Goal: Task Accomplishment & Management: Use online tool/utility

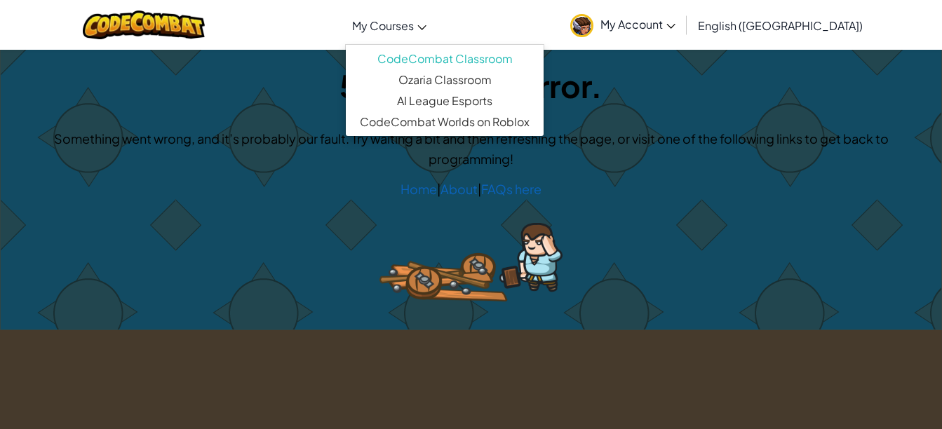
click at [434, 34] on link "My Courses" at bounding box center [389, 25] width 88 height 38
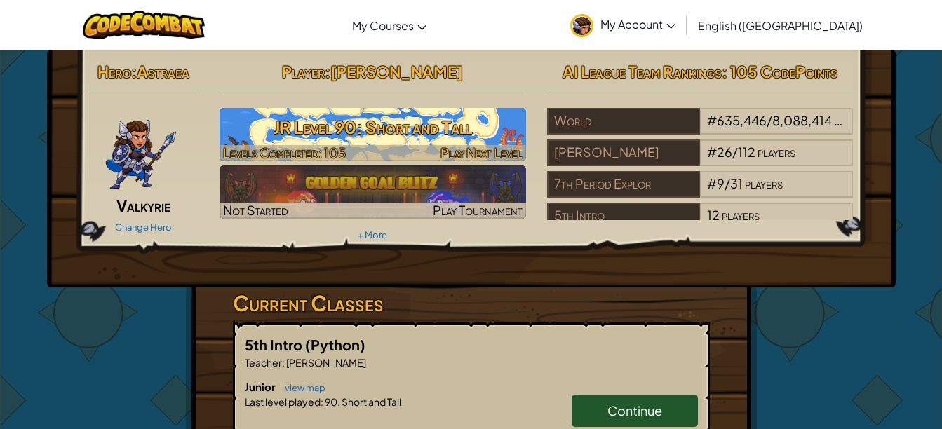
click at [448, 152] on span "Play Next Level" at bounding box center [482, 153] width 82 height 16
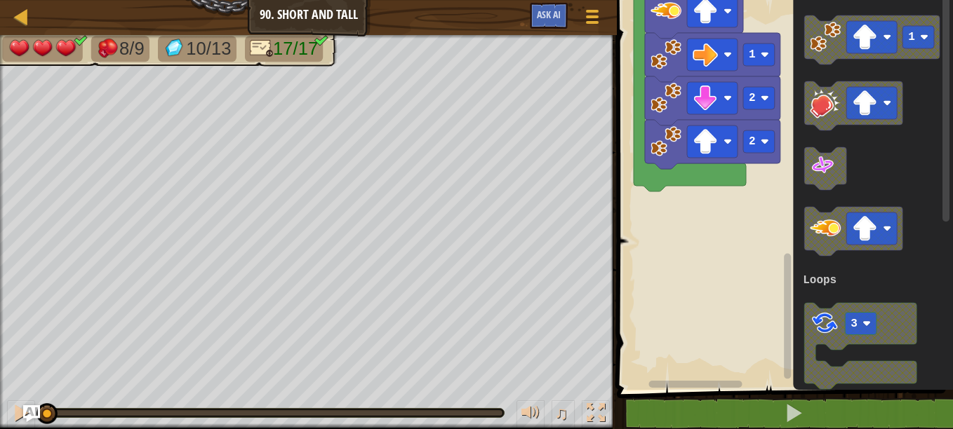
click at [799, 390] on div "1 2 3 4 5 6 7 8 9 10 11 12 13 14 15 16 17 18 for i in range ( 3 ) : go ( 'up' ,…" at bounding box center [783, 224] width 340 height 435
click at [723, 188] on div "Loops 1 1 2 1 2 2 1 2 1 4 2 1 3 Start 1 3 Loops" at bounding box center [783, 191] width 340 height 397
click at [842, 55] on icon "Blockly Workspace" at bounding box center [871, 39] width 135 height 49
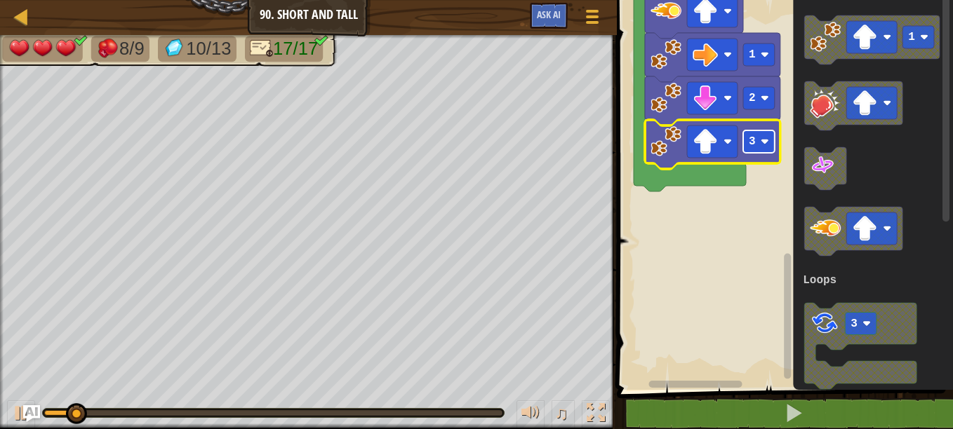
click at [754, 145] on text "3" at bounding box center [752, 141] width 7 height 13
click at [952, 0] on html "Map Junior 90. Short and Tall Game Menu Ask AI 1 הההההההההההההההההההההההההההההה…" at bounding box center [476, 0] width 953 height 0
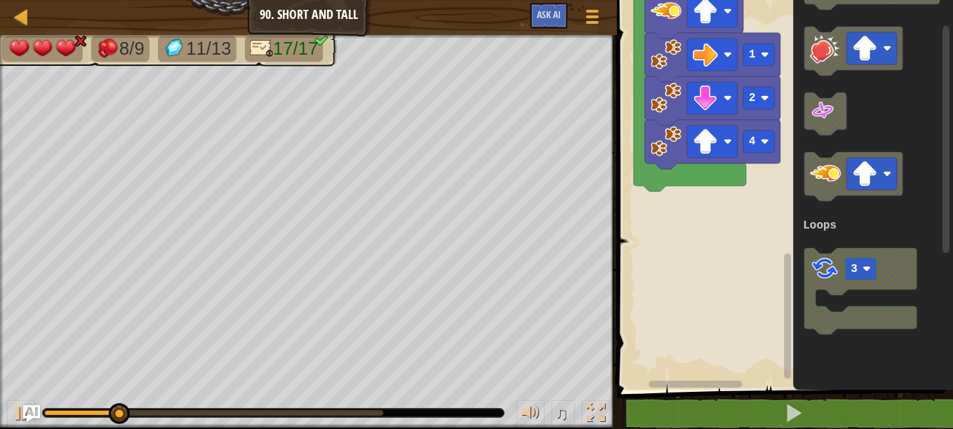
click at [952, 0] on html "Map Junior 90. Short and Tall Game Menu Ask AI 1 הההההההההההההההההההההההההההההה…" at bounding box center [476, 0] width 953 height 0
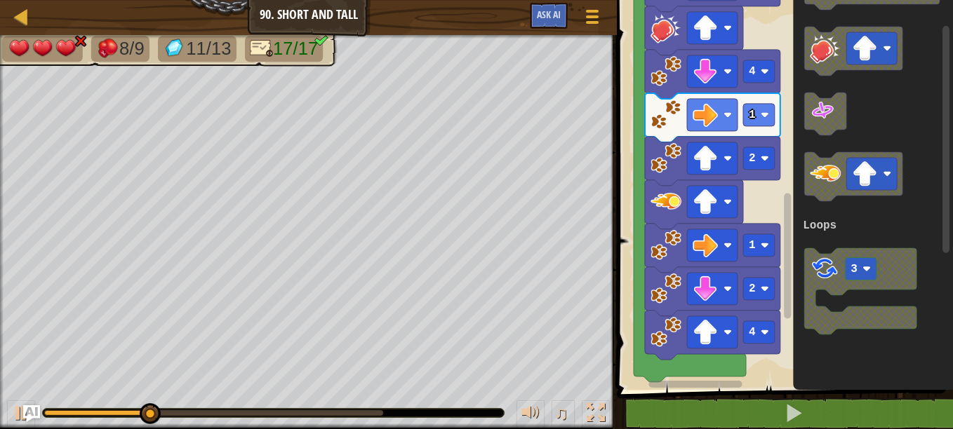
click at [801, 199] on div "Loops Start 1 1 2 1 3 1 2 4 1 2 1 2 4 1 3 Loops" at bounding box center [783, 191] width 340 height 397
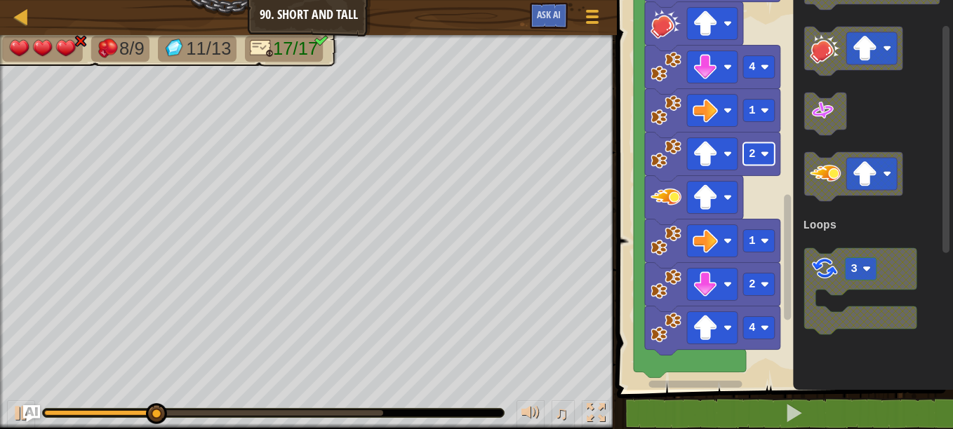
click at [761, 156] on image "Blockly Workspace" at bounding box center [765, 154] width 8 height 8
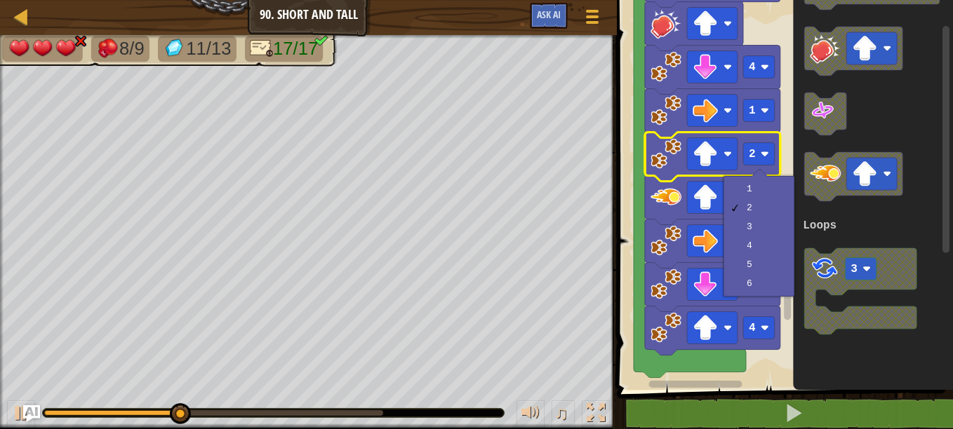
click at [765, 365] on rect "Blockly Workspace" at bounding box center [783, 191] width 340 height 397
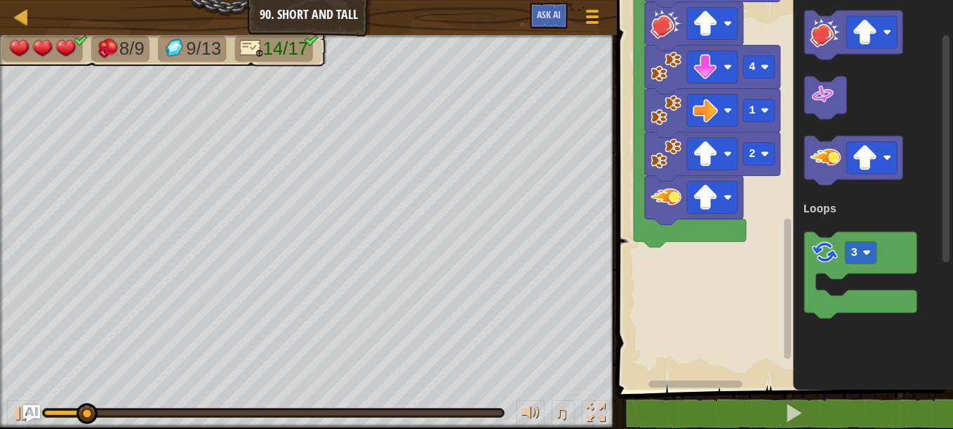
click at [952, 0] on html "Map Junior 90. Short and Tall Game Menu Ask AI 1 הההההההההההההההההההההההההההההה…" at bounding box center [476, 0] width 953 height 0
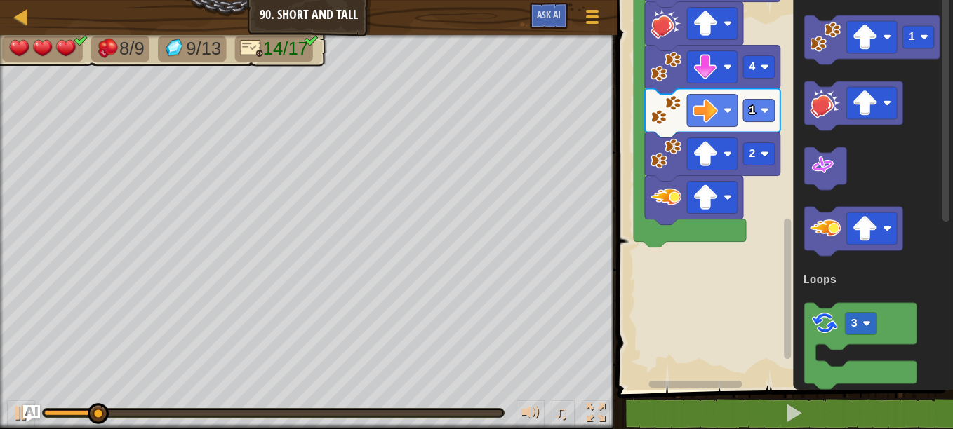
click at [952, 0] on html "Map Junior 90. Short and Tall Game Menu Ask AI 1 הההההההההההההההההההההההההההההה…" at bounding box center [476, 0] width 953 height 0
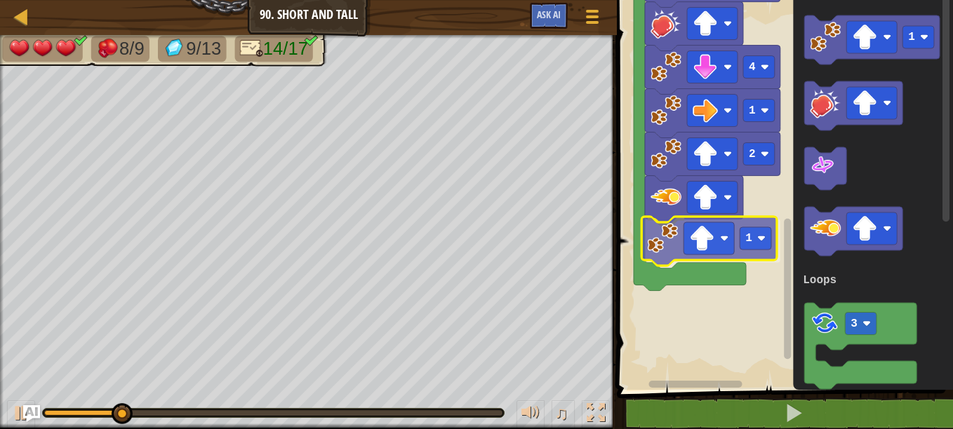
click at [653, 244] on div "Loops Start 1 1 2 1 3 1 2 4 1 2 1 1 3 Loops 1" at bounding box center [783, 191] width 340 height 397
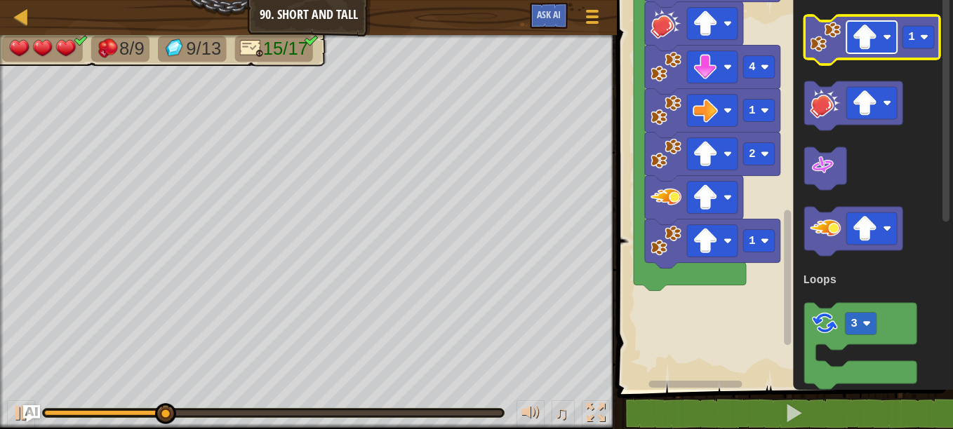
click at [877, 26] on image "Blockly Workspace" at bounding box center [864, 37] width 25 height 25
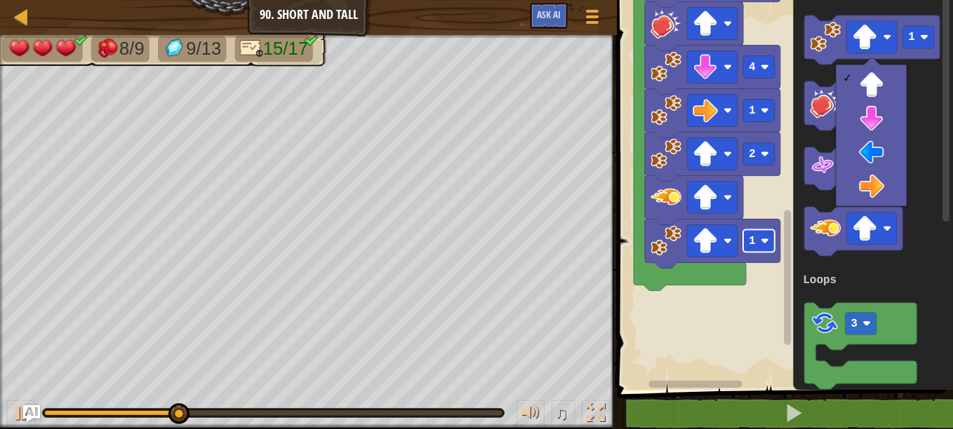
click at [765, 237] on image "Blockly Workspace" at bounding box center [765, 241] width 8 height 8
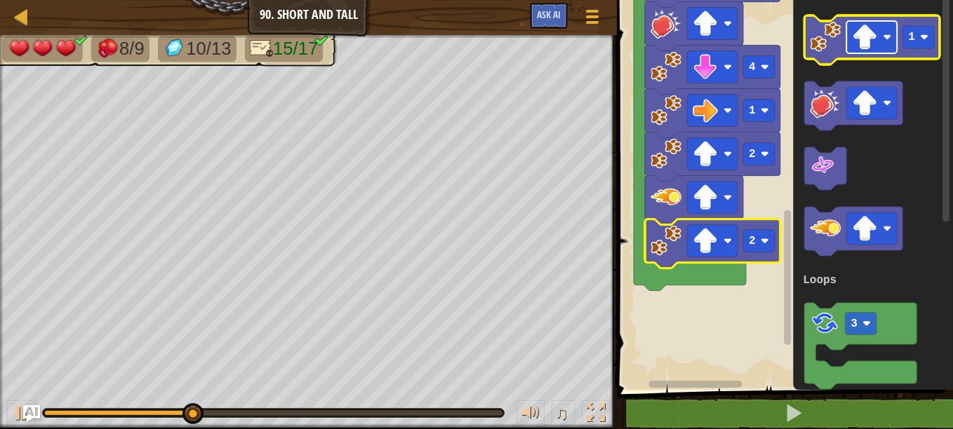
click at [858, 51] on rect "Blockly Workspace" at bounding box center [871, 37] width 51 height 32
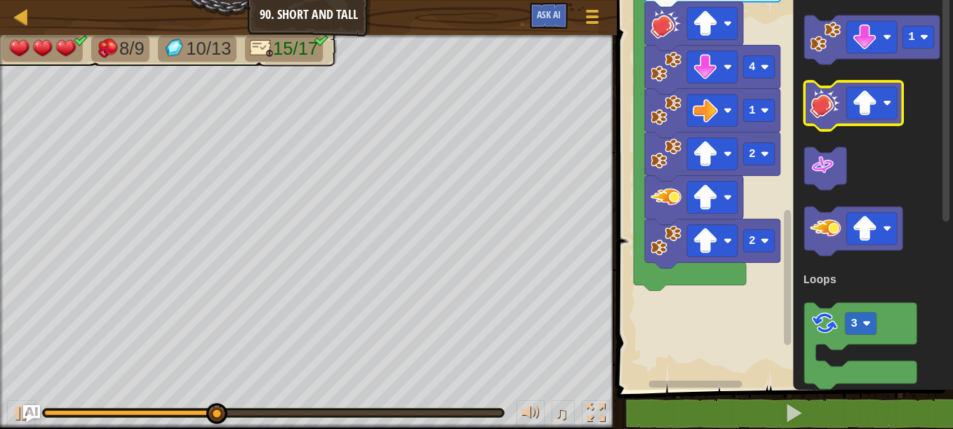
click at [823, 107] on icon "1 3 Loops" at bounding box center [873, 191] width 160 height 397
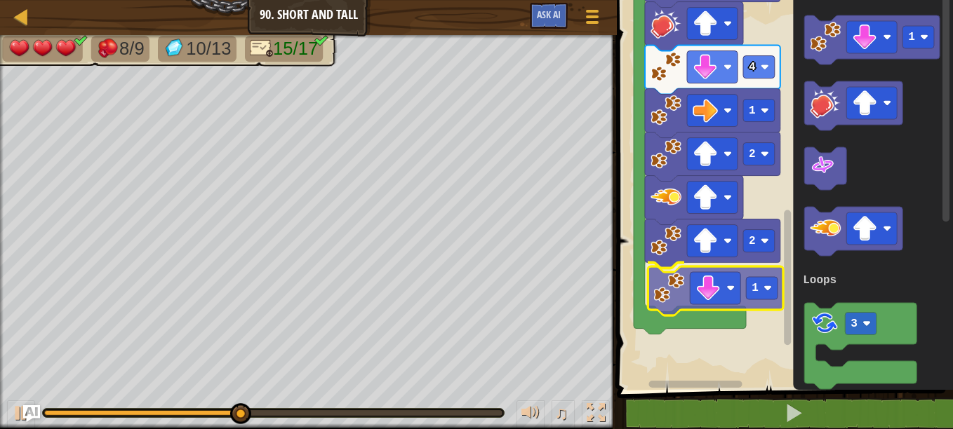
click at [665, 307] on div "Loops Start 1 1 2 1 3 1 2 4 1 2 2 1 1 3 Loops 1" at bounding box center [783, 191] width 340 height 397
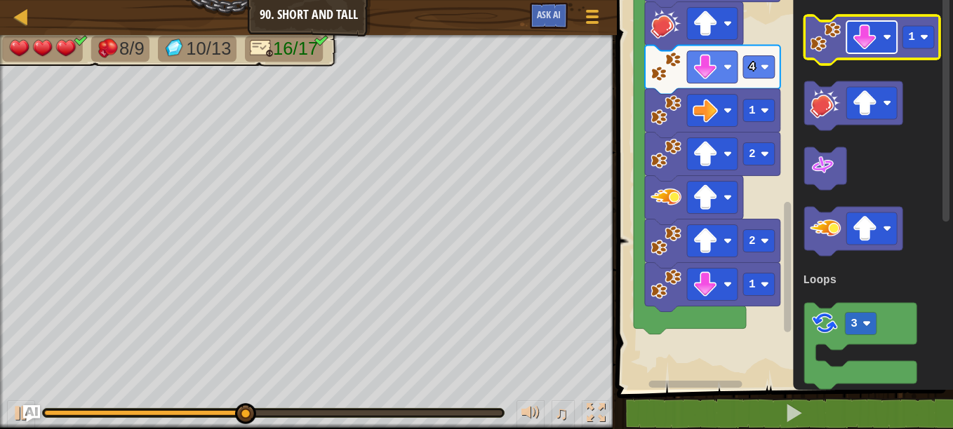
click at [867, 35] on image "Blockly Workspace" at bounding box center [864, 37] width 25 height 25
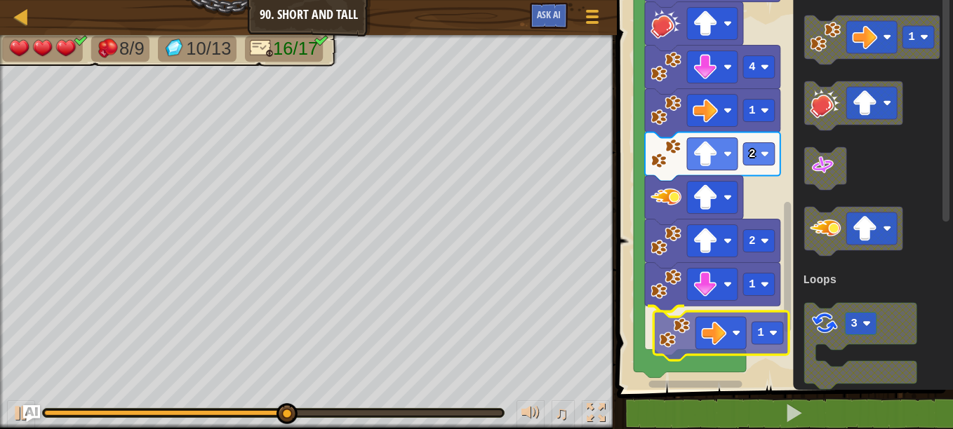
click at [682, 354] on div "Loops Start 1 1 2 1 3 1 2 4 1 2 2 1 1 1 3 Loops 1" at bounding box center [783, 191] width 340 height 397
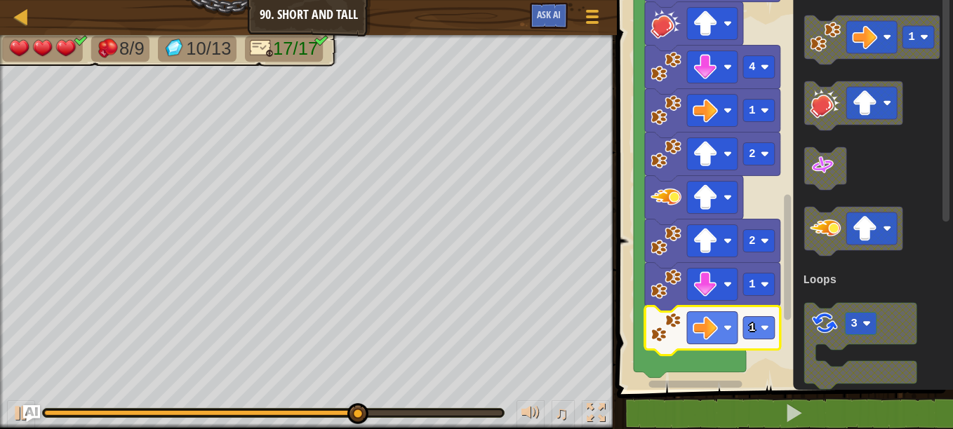
click at [952, 0] on html "Map Junior 90. Short and Tall Game Menu Ask AI 1 הההההההההההההההההההההההההההההה…" at bounding box center [476, 0] width 953 height 0
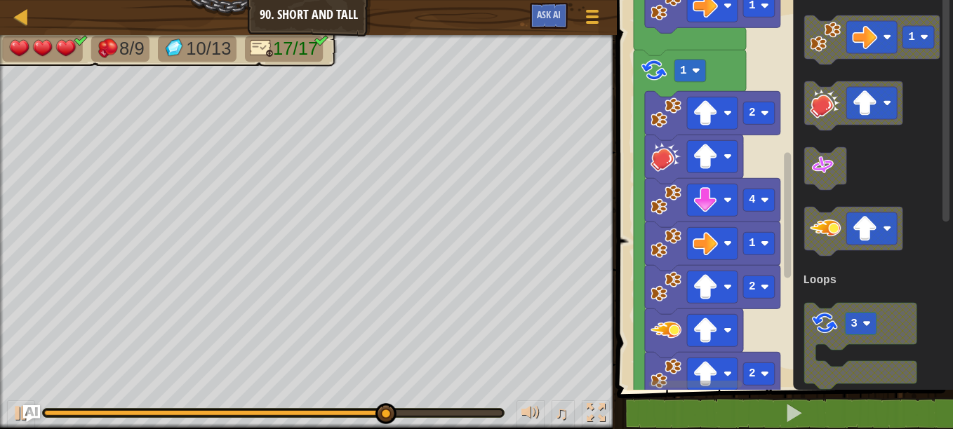
click at [777, 182] on div "Loops Start 1 1 2 1 3 1 2 4 1 2 2 1 1 1 3 Loops" at bounding box center [783, 191] width 340 height 397
click at [686, 73] on rect "Blockly Workspace" at bounding box center [690, 71] width 32 height 22
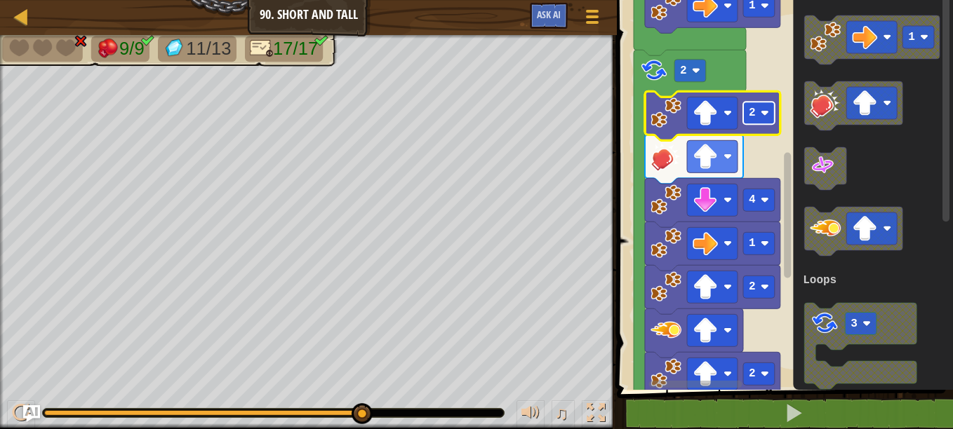
click at [752, 111] on text "2" at bounding box center [752, 113] width 7 height 13
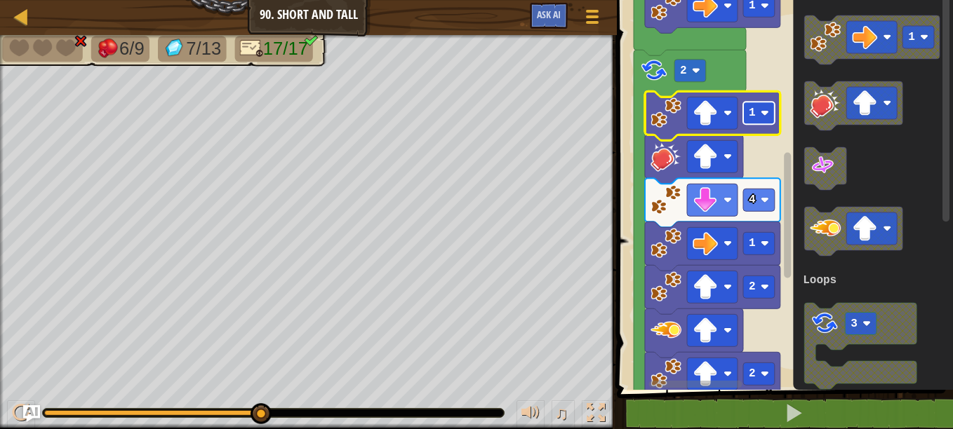
click at [763, 124] on rect "Blockly Workspace" at bounding box center [759, 113] width 32 height 22
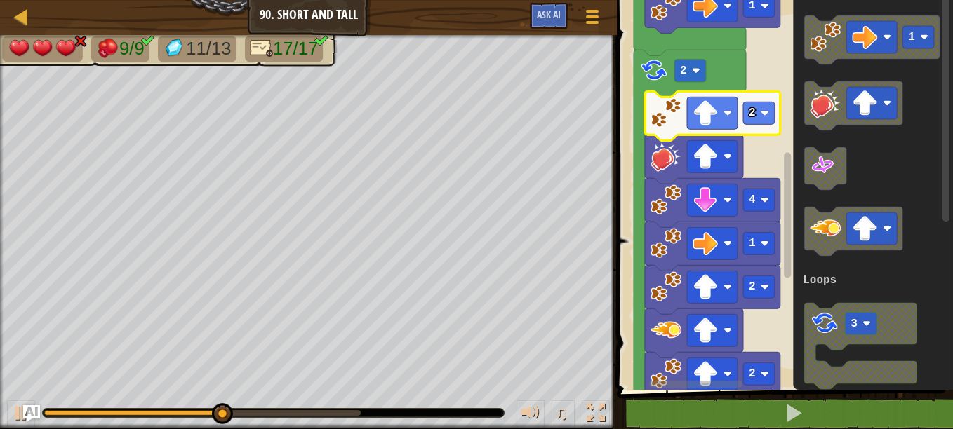
click at [693, 84] on icon "Blockly Workspace" at bounding box center [690, 280] width 112 height 461
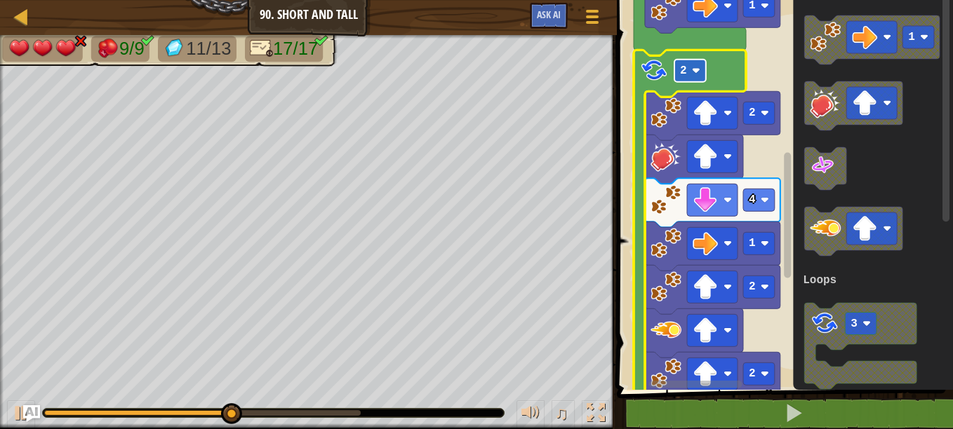
click at [686, 69] on text "2" at bounding box center [683, 71] width 7 height 13
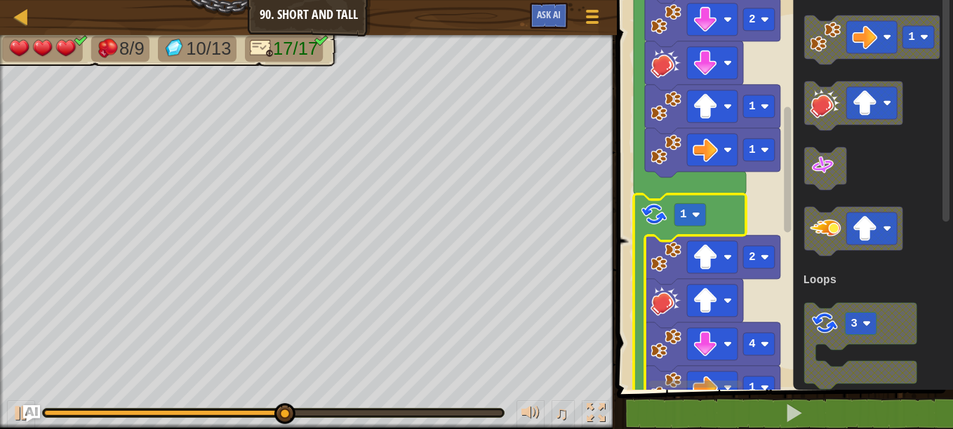
click at [743, 73] on div "Loops Start 1 1 2 1 3 1 2 4 1 2 2 1 1 1 3 Loops" at bounding box center [783, 191] width 340 height 397
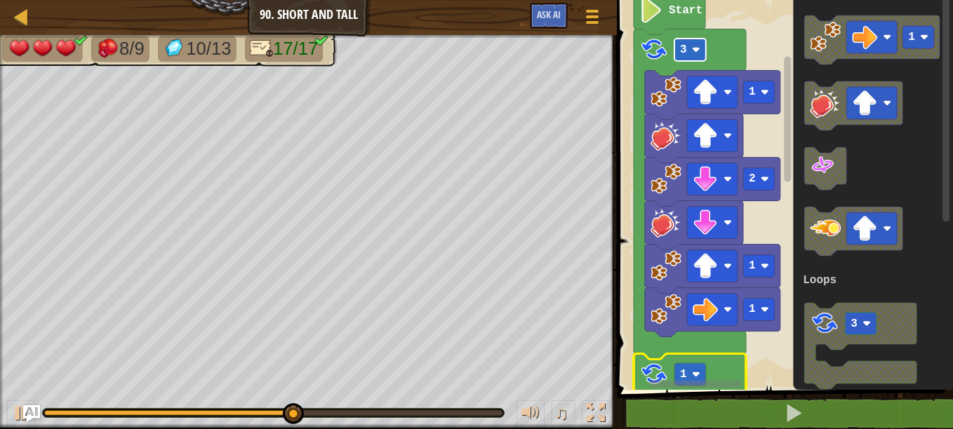
click at [693, 58] on rect "Blockly Workspace" at bounding box center [690, 50] width 32 height 22
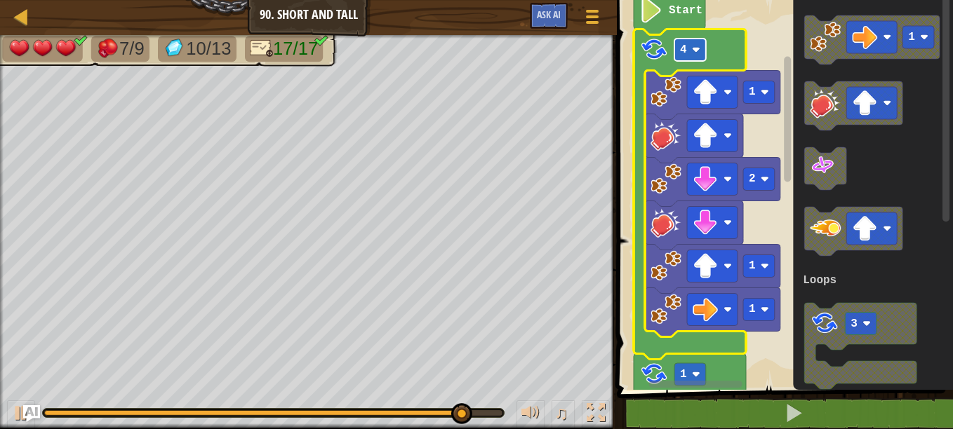
click at [691, 54] on rect "Blockly Workspace" at bounding box center [690, 50] width 32 height 22
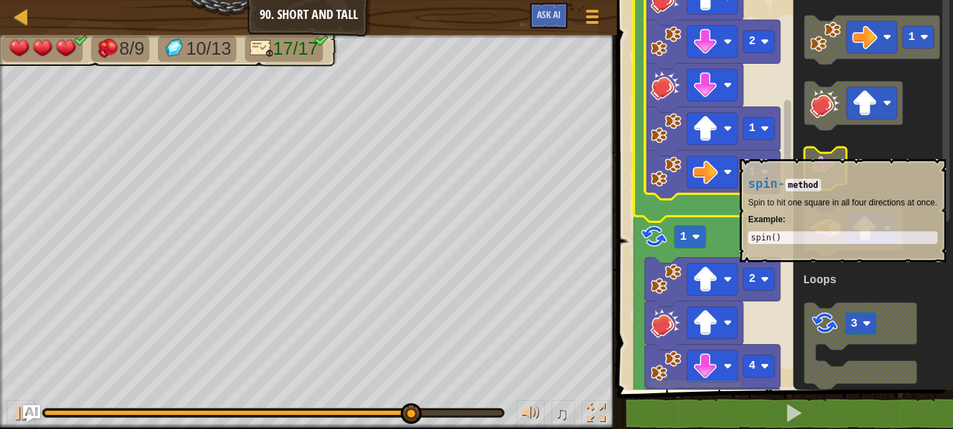
click at [805, 147] on div "Loops Start 1 1 2 1 3 1 2 4 1 2 2 1 1 1 3 Loops" at bounding box center [783, 191] width 340 height 397
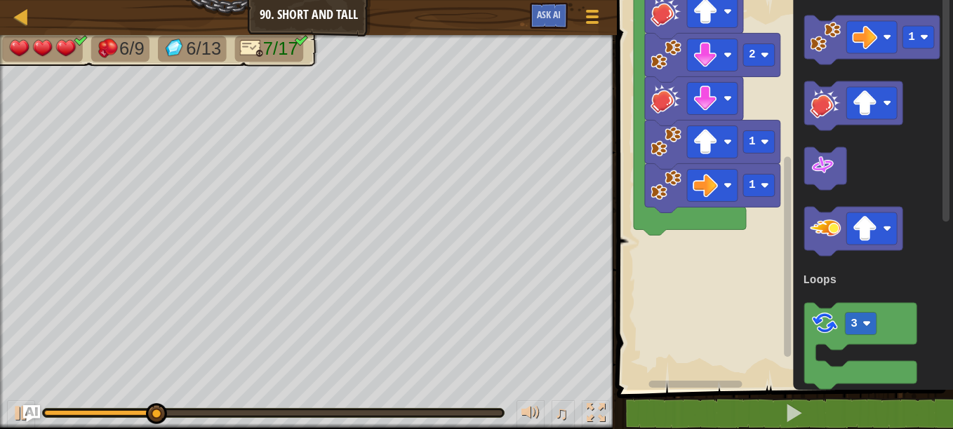
click at [785, 112] on rect "Blockly Workspace" at bounding box center [787, 187] width 11 height 386
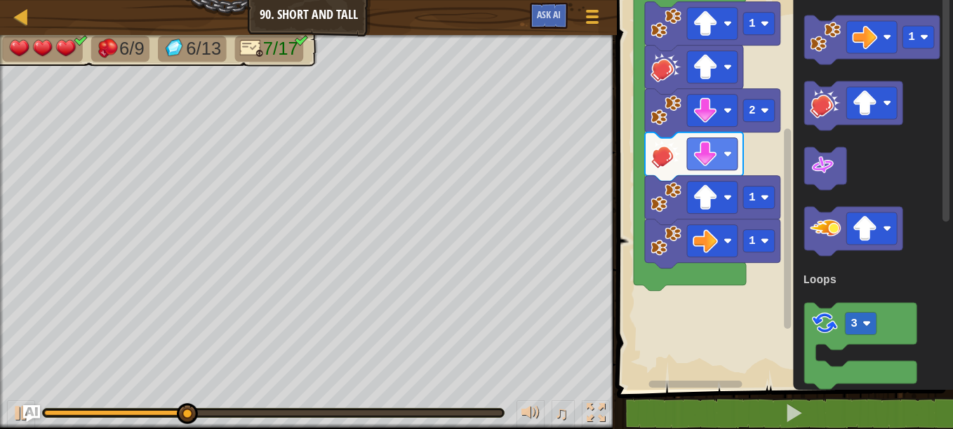
click at [795, 144] on div "Loops Start 1 1 2 1 3 1 3 Loops" at bounding box center [783, 191] width 340 height 397
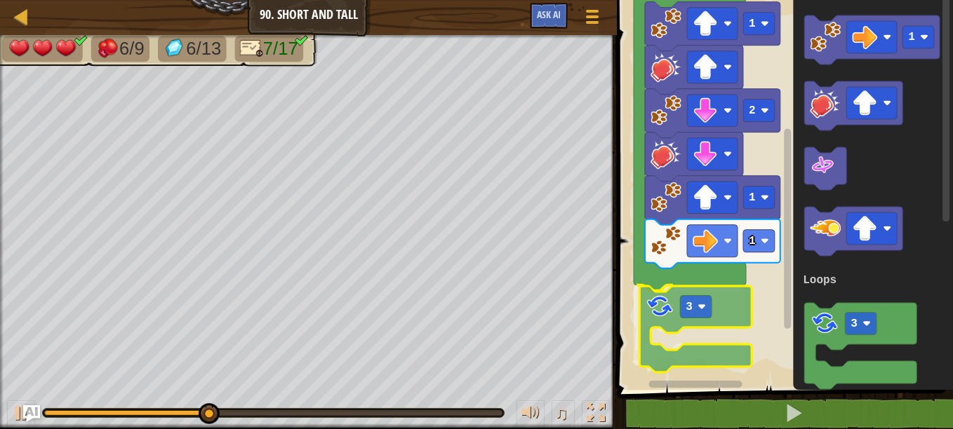
click at [672, 320] on div "Loops Start 1 1 2 1 3 3 1 3 Loops 3" at bounding box center [783, 191] width 340 height 397
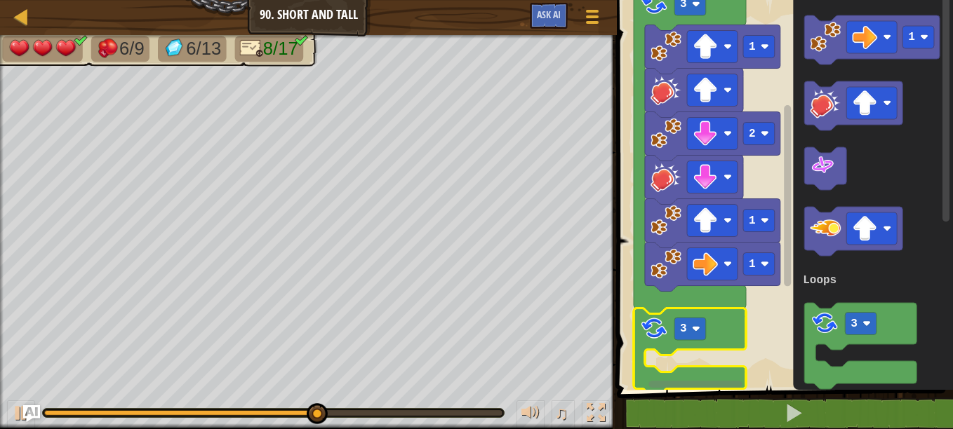
click at [782, 116] on g "Blockly Workspace" at bounding box center [787, 187] width 11 height 386
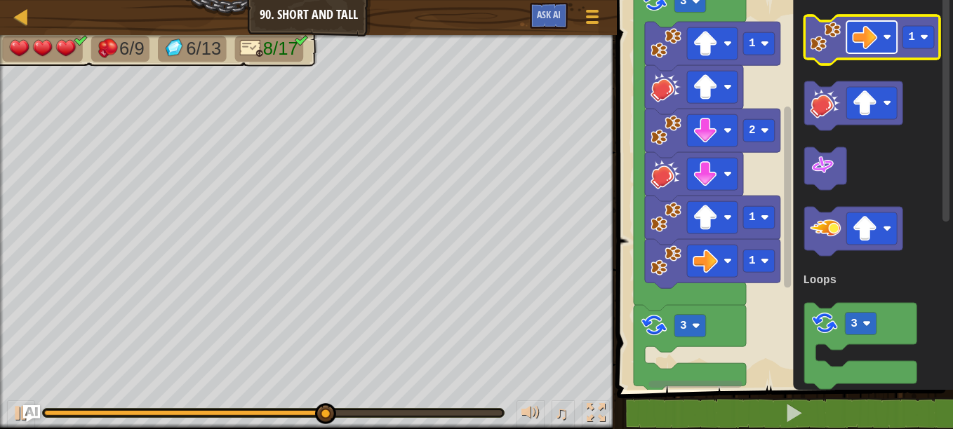
click at [859, 48] on image "Blockly Workspace" at bounding box center [864, 37] width 25 height 25
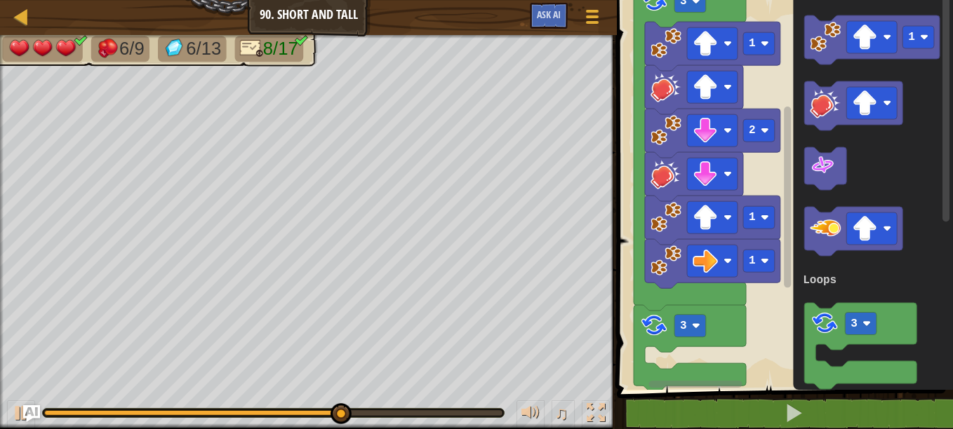
click at [803, 39] on icon "Blockly Workspace" at bounding box center [873, 191] width 160 height 397
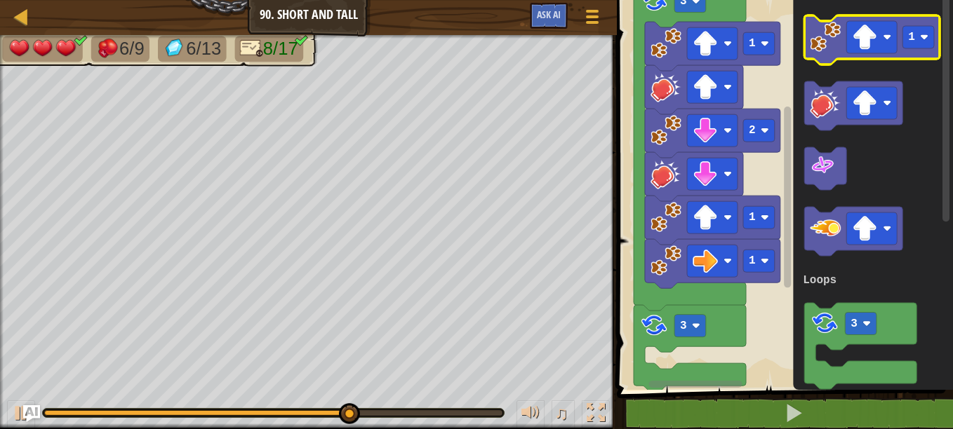
click at [815, 41] on image "Blockly Workspace" at bounding box center [825, 37] width 31 height 31
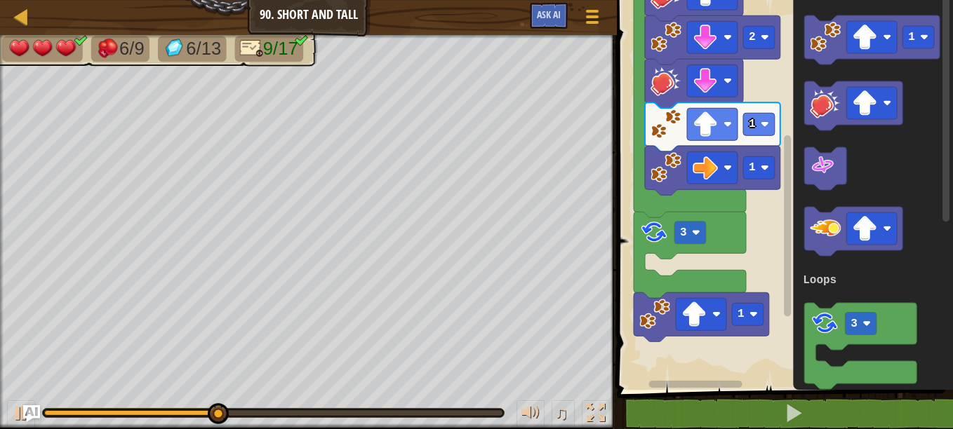
click at [792, 161] on g "Blockly Workspace" at bounding box center [787, 187] width 11 height 386
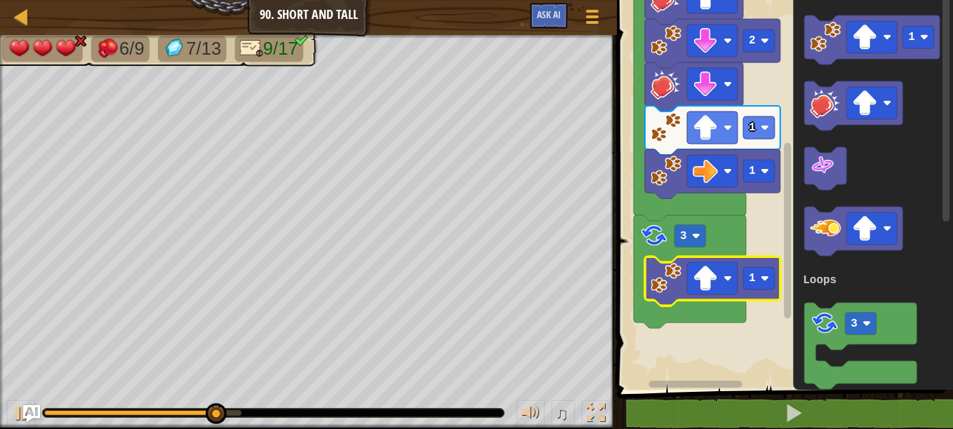
click at [824, 102] on image "Blockly Workspace" at bounding box center [825, 103] width 31 height 31
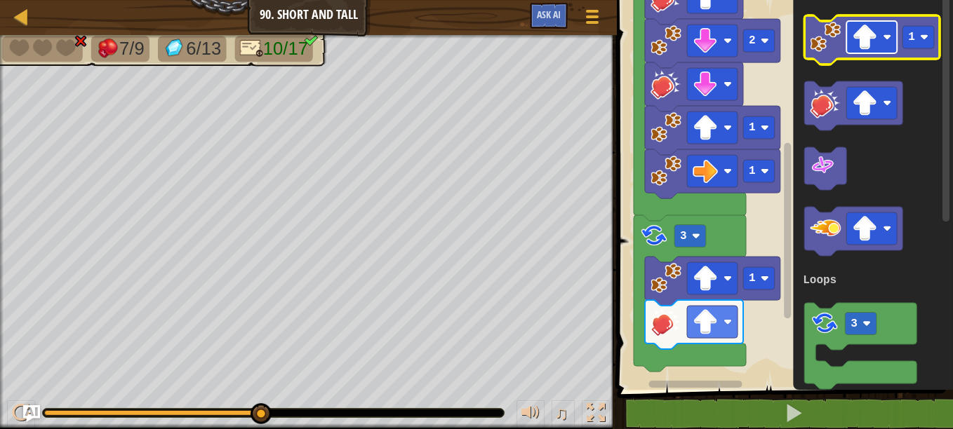
click at [865, 42] on image "Blockly Workspace" at bounding box center [864, 37] width 25 height 25
click at [825, 54] on icon "Blockly Workspace" at bounding box center [871, 39] width 135 height 49
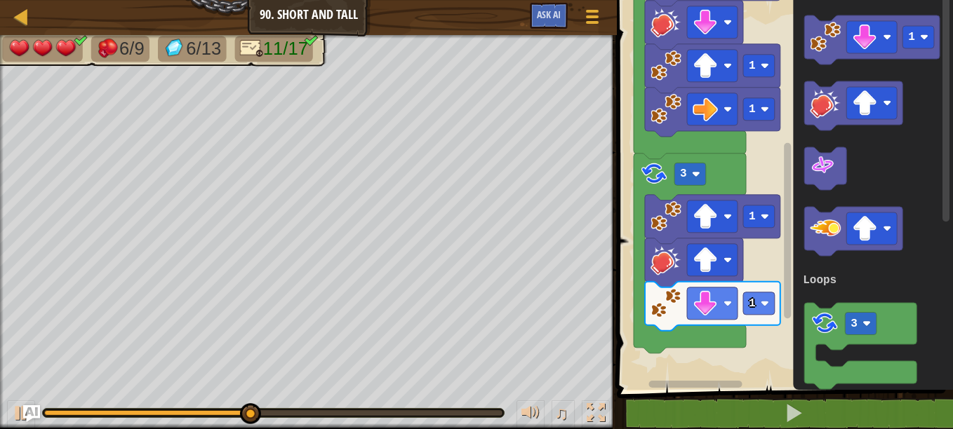
click at [795, 293] on div "Loops Start 1 1 2 1 3 3 1 1 1 3 Loops" at bounding box center [783, 191] width 340 height 397
click at [754, 301] on text "1" at bounding box center [752, 304] width 7 height 13
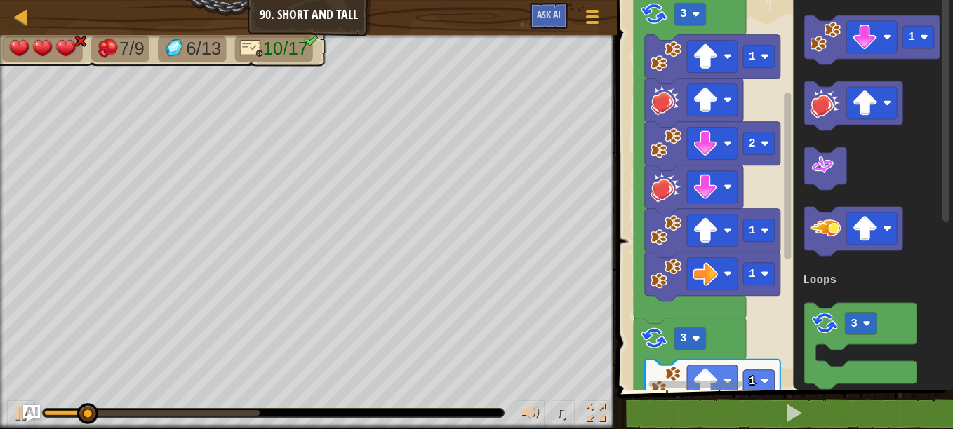
click at [771, 124] on div "Loops Start 1 1 2 1 3 3 1 1 3 Loops" at bounding box center [783, 191] width 340 height 397
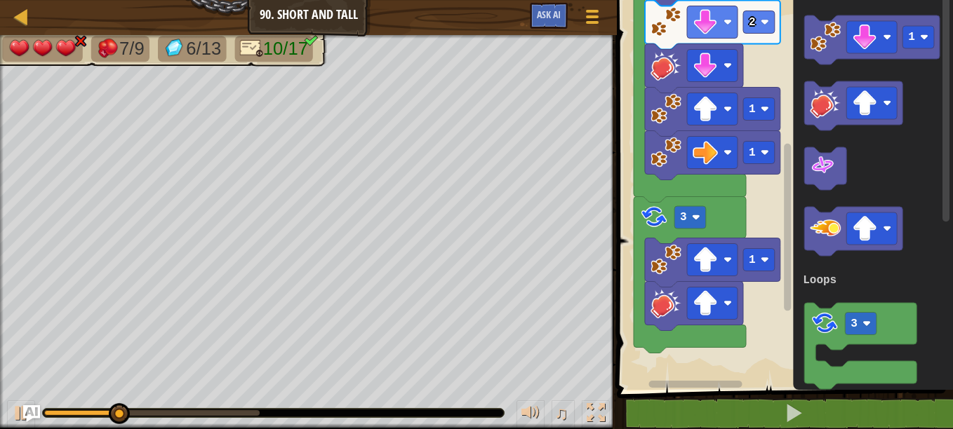
click at [808, 309] on div "Loops Start 1 1 2 1 3 3 1 1 3 Loops" at bounding box center [783, 191] width 340 height 397
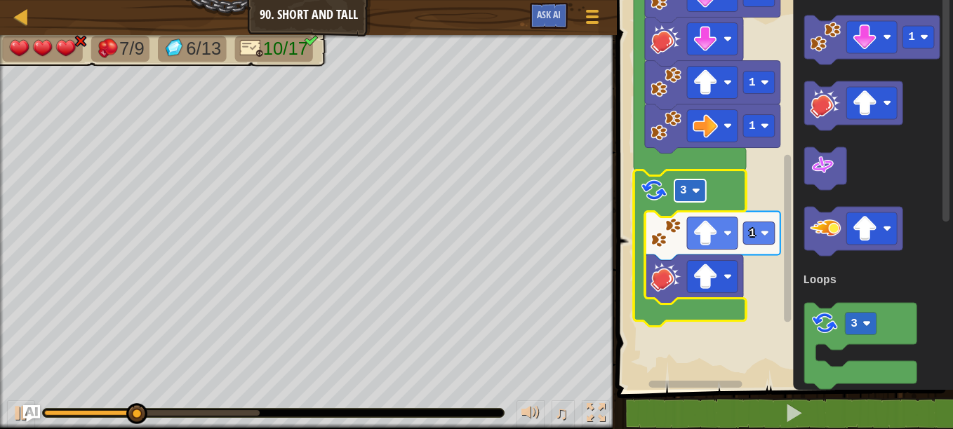
click at [681, 201] on rect "Blockly Workspace" at bounding box center [690, 191] width 32 height 22
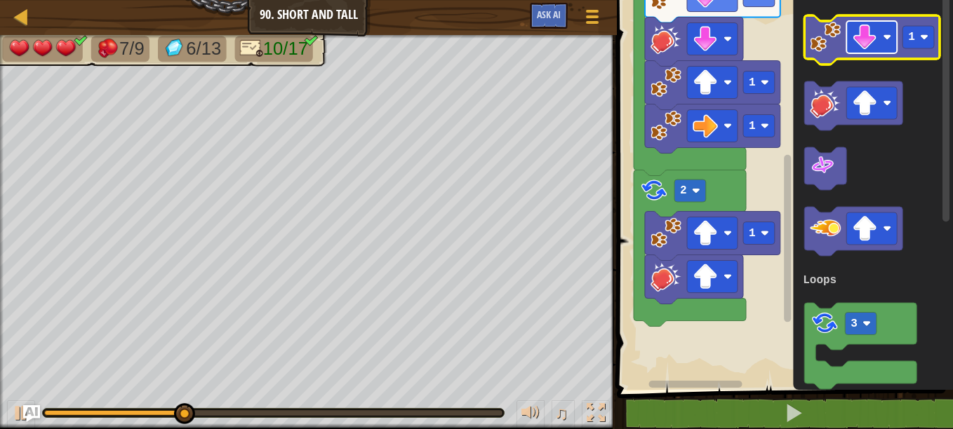
click at [873, 41] on image "Blockly Workspace" at bounding box center [864, 37] width 25 height 25
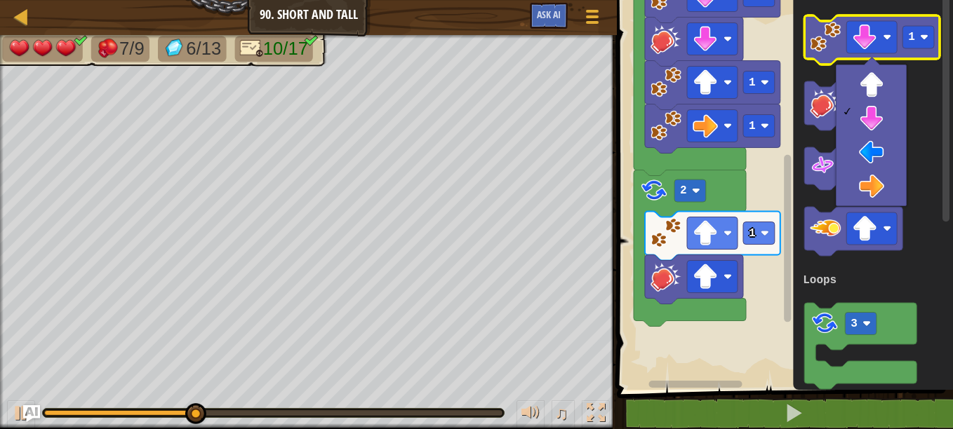
click at [836, 51] on image "Blockly Workspace" at bounding box center [825, 37] width 31 height 31
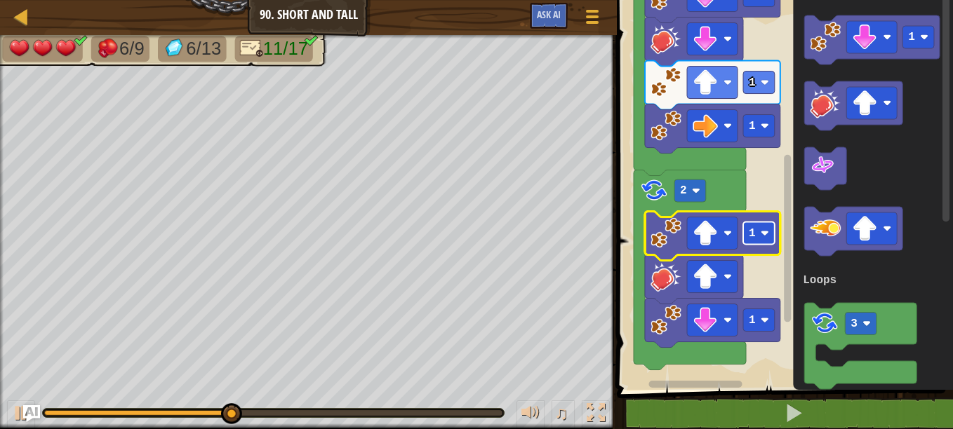
click at [766, 237] on image "Blockly Workspace" at bounding box center [765, 233] width 8 height 8
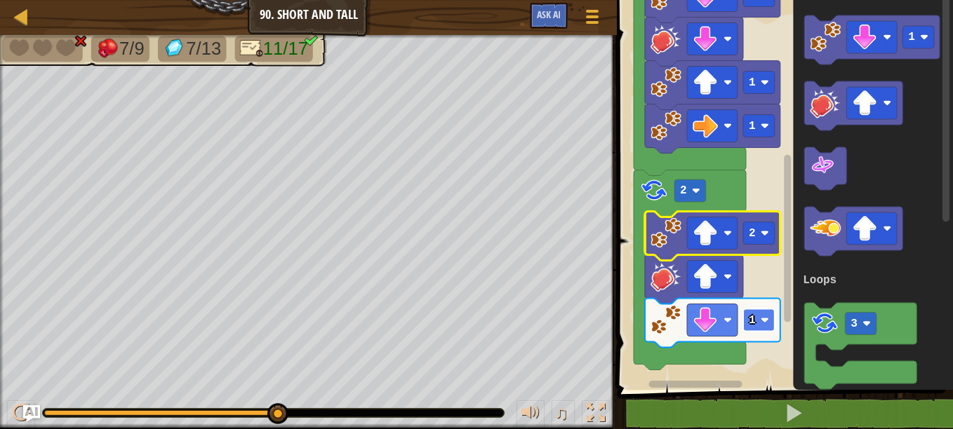
click at [764, 328] on rect "Blockly Workspace" at bounding box center [759, 320] width 32 height 22
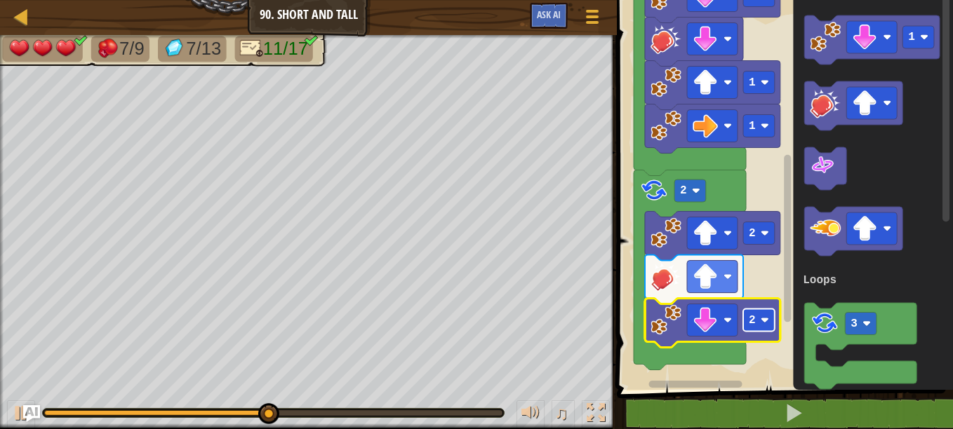
click at [767, 322] on image "Blockly Workspace" at bounding box center [765, 320] width 8 height 8
click at [760, 319] on rect "Blockly Workspace" at bounding box center [759, 320] width 32 height 22
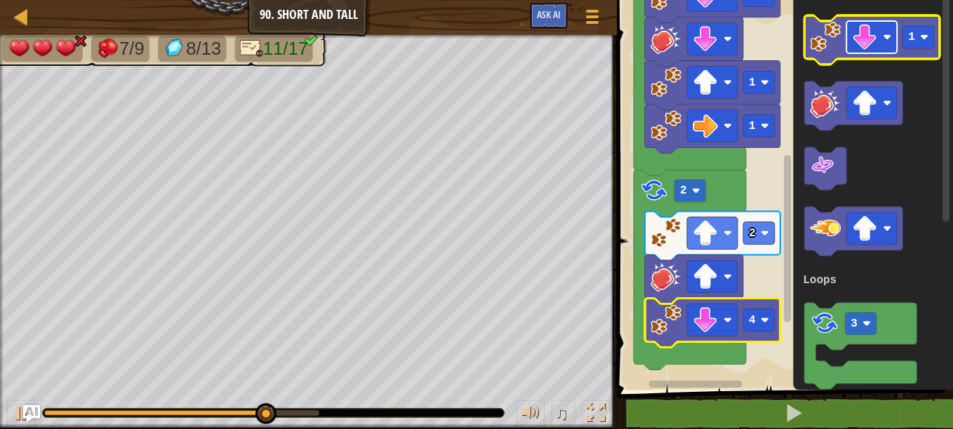
click at [857, 35] on image "Blockly Workspace" at bounding box center [864, 37] width 25 height 25
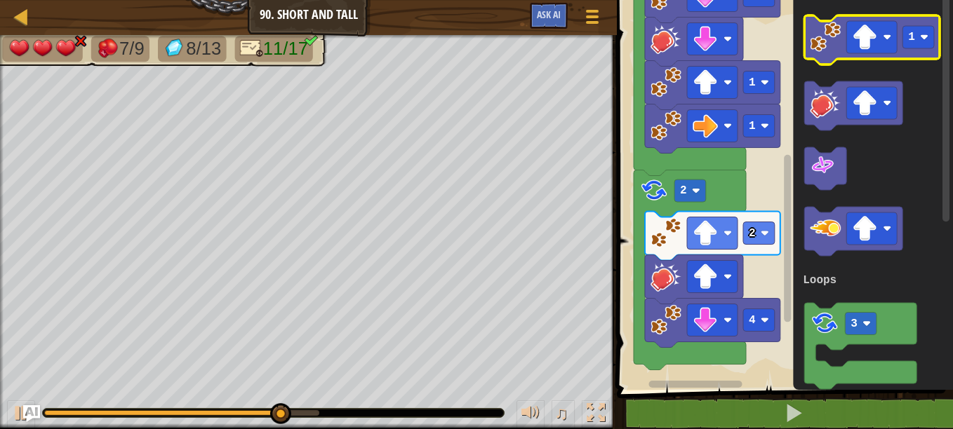
click at [830, 54] on icon "Blockly Workspace" at bounding box center [871, 39] width 135 height 49
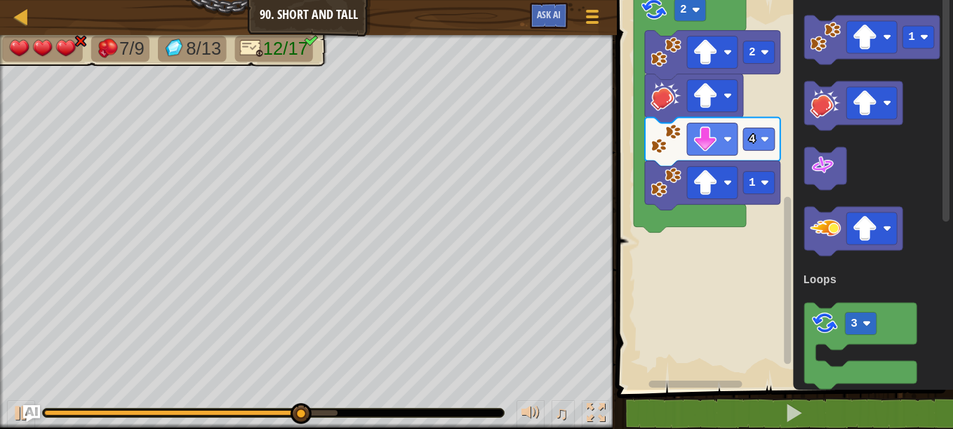
click at [801, 310] on div "Loops Start 1 1 2 1 3 2 2 4 1 1 3 Loops" at bounding box center [783, 191] width 340 height 397
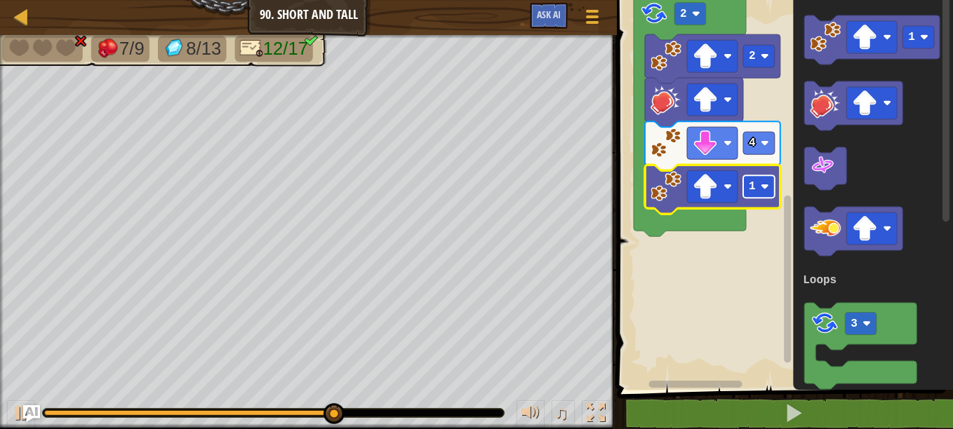
click at [763, 185] on image "Blockly Workspace" at bounding box center [765, 186] width 8 height 8
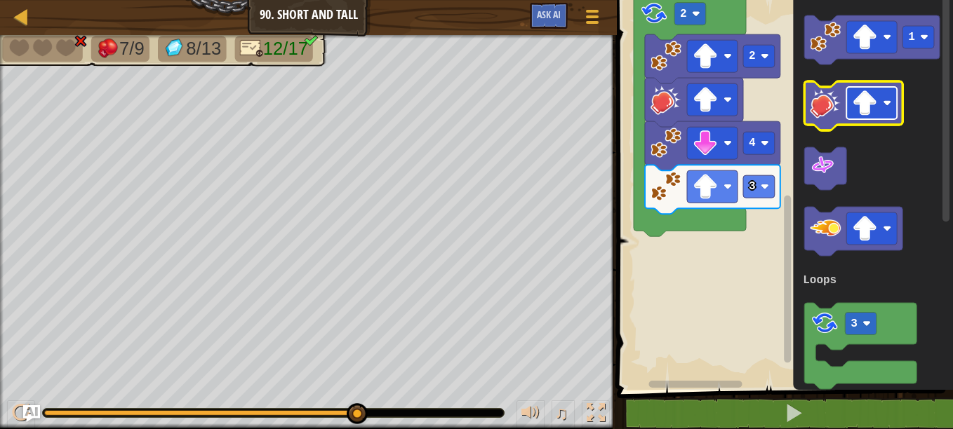
click at [858, 114] on image "Blockly Workspace" at bounding box center [864, 103] width 25 height 25
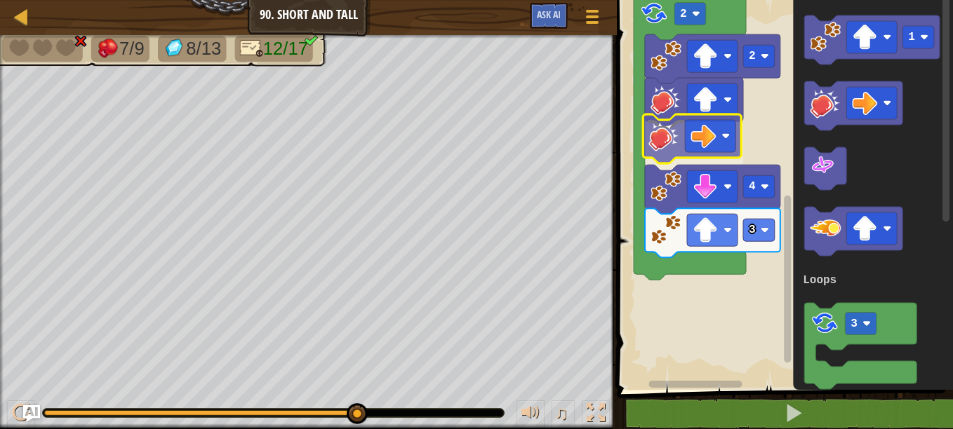
click at [676, 156] on div "Loops Start 1 1 2 1 3 2 2 4 3 1 3 Loops" at bounding box center [783, 191] width 340 height 397
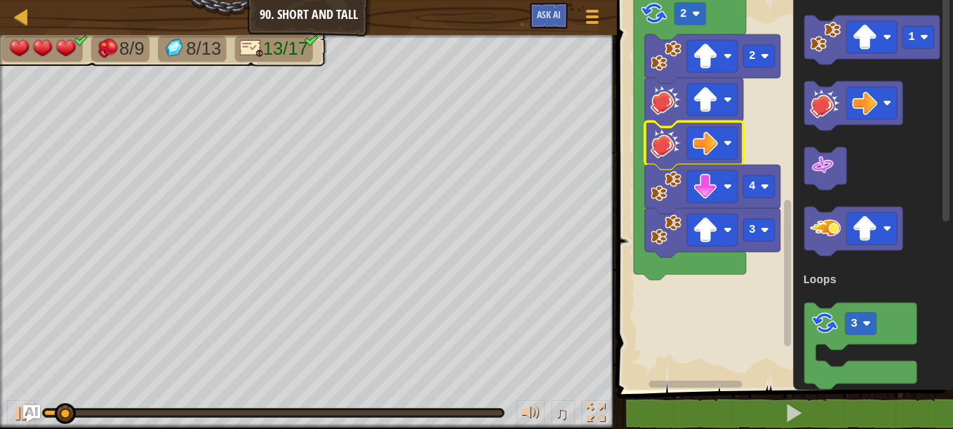
click at [186, 414] on div "0:16.1 Now: 0:02.2 Max: 0:52.0" at bounding box center [273, 414] width 458 height 6
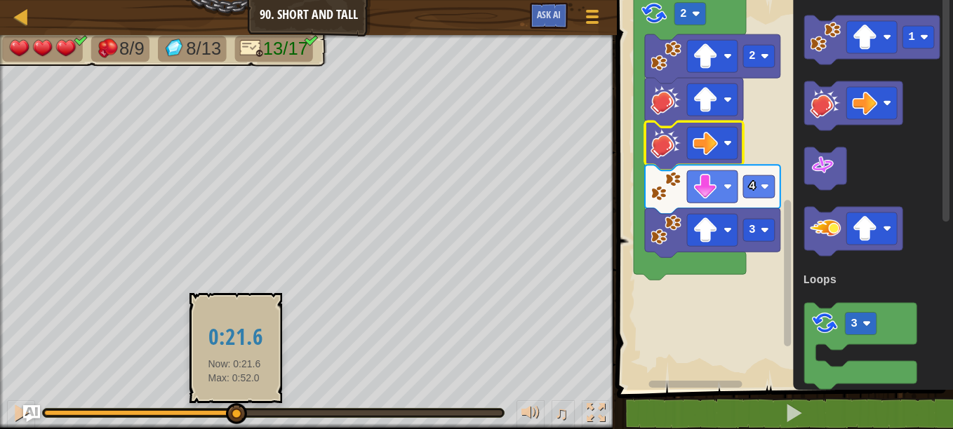
click at [234, 411] on div at bounding box center [273, 414] width 458 height 6
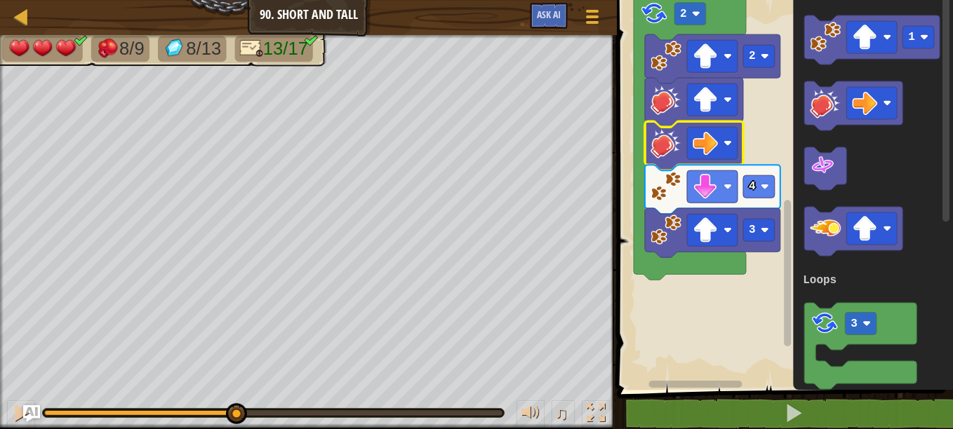
click at [287, 421] on div "♫" at bounding box center [308, 410] width 617 height 42
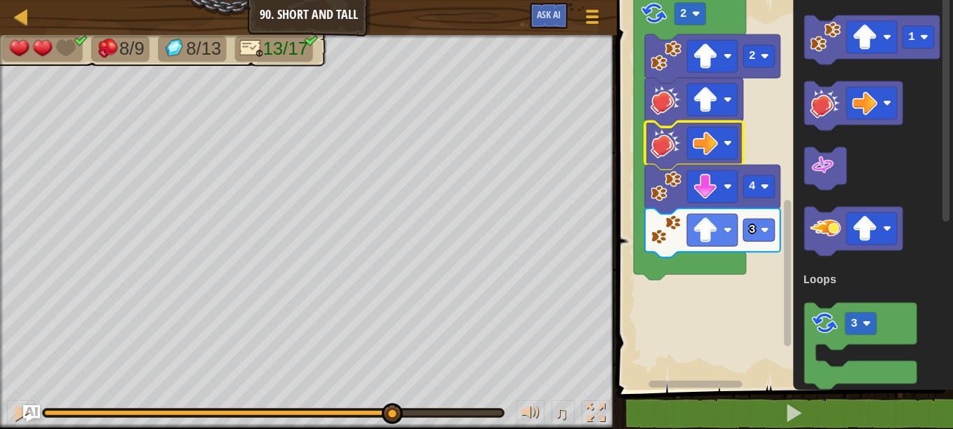
drag, startPoint x: 239, startPoint y: 421, endPoint x: 391, endPoint y: 435, distance: 152.2
click at [391, 0] on html "Map Junior 90. Short and Tall Game Menu Ask AI 1 הההההההההההההההההההההההההההההה…" at bounding box center [476, 0] width 953 height 0
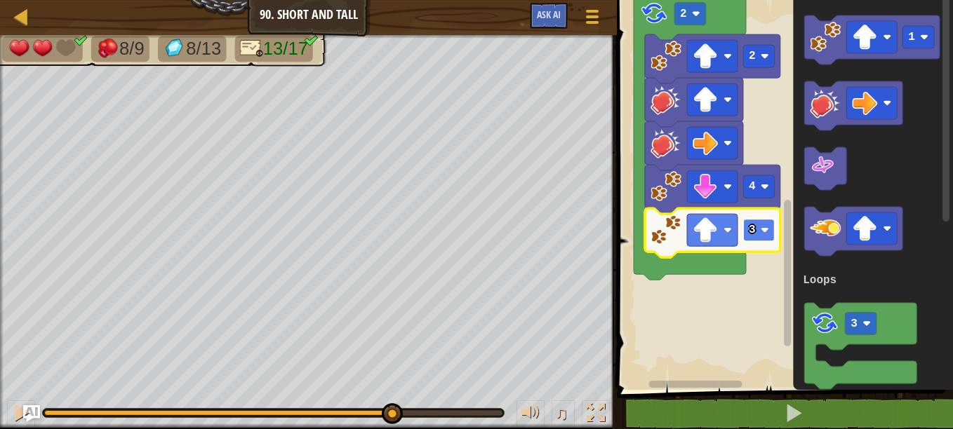
click at [748, 229] on rect "Blockly Workspace" at bounding box center [759, 230] width 32 height 22
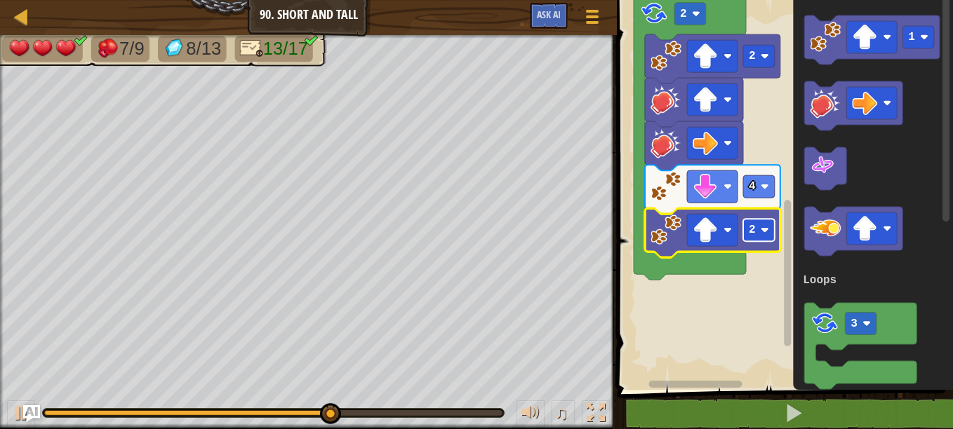
click at [754, 230] on text "2" at bounding box center [752, 230] width 7 height 13
drag, startPoint x: 314, startPoint y: 408, endPoint x: 267, endPoint y: 394, distance: 49.1
click at [267, 394] on div "♫" at bounding box center [308, 410] width 617 height 42
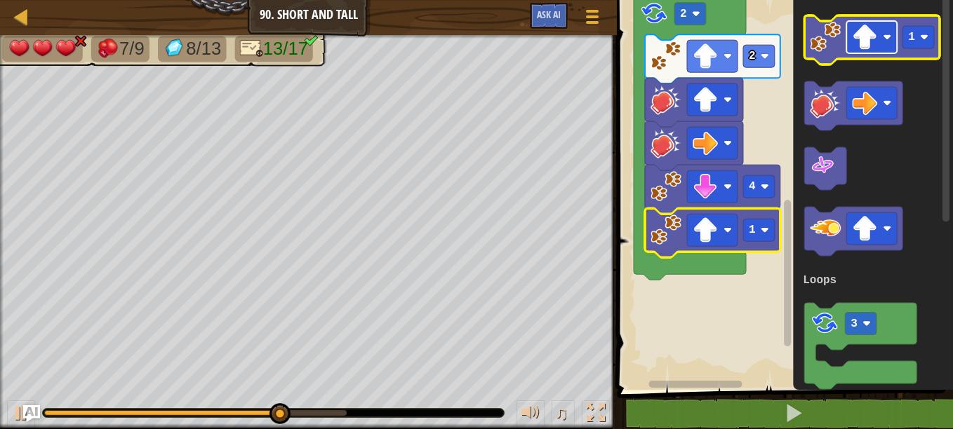
click at [882, 46] on rect "Blockly Workspace" at bounding box center [871, 37] width 51 height 32
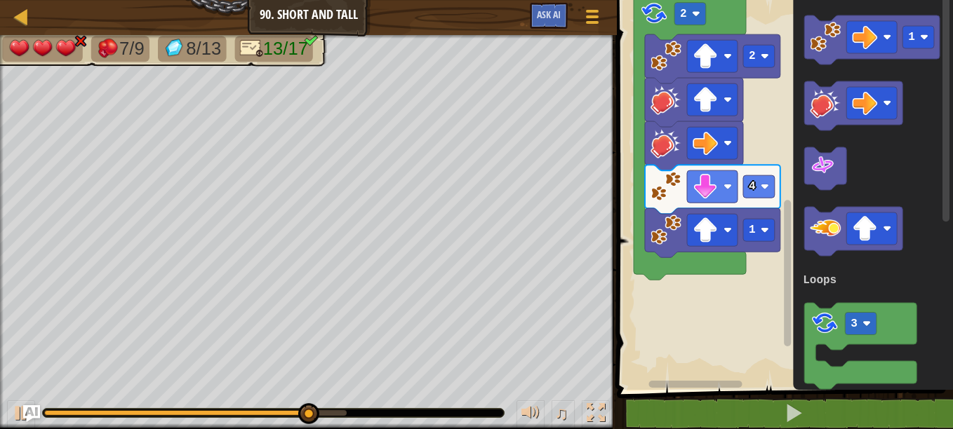
click at [726, 239] on div "Loops Start 1 1 2 1 3 2 2 4 1 1 3 Loops" at bounding box center [783, 191] width 340 height 397
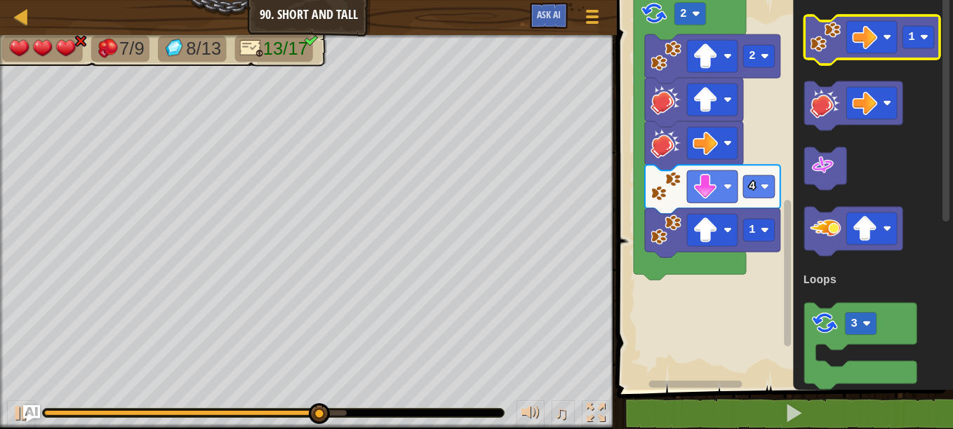
click at [832, 51] on image "Blockly Workspace" at bounding box center [825, 37] width 31 height 31
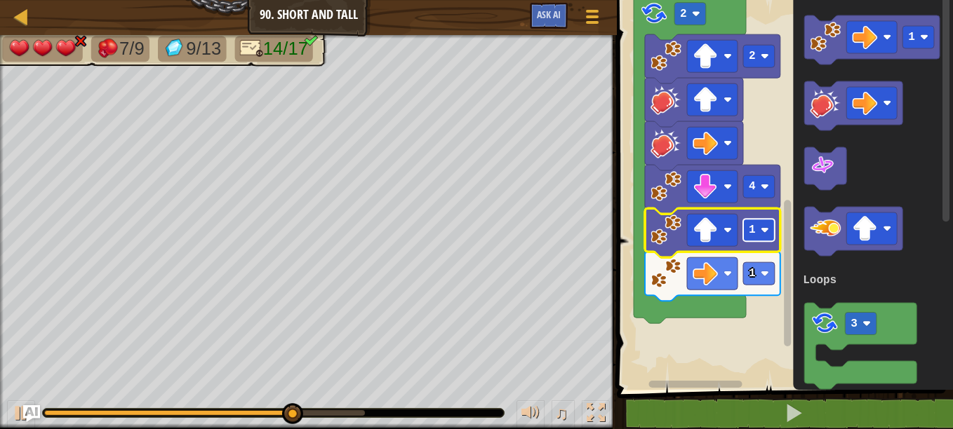
click at [754, 226] on text "1" at bounding box center [752, 230] width 7 height 13
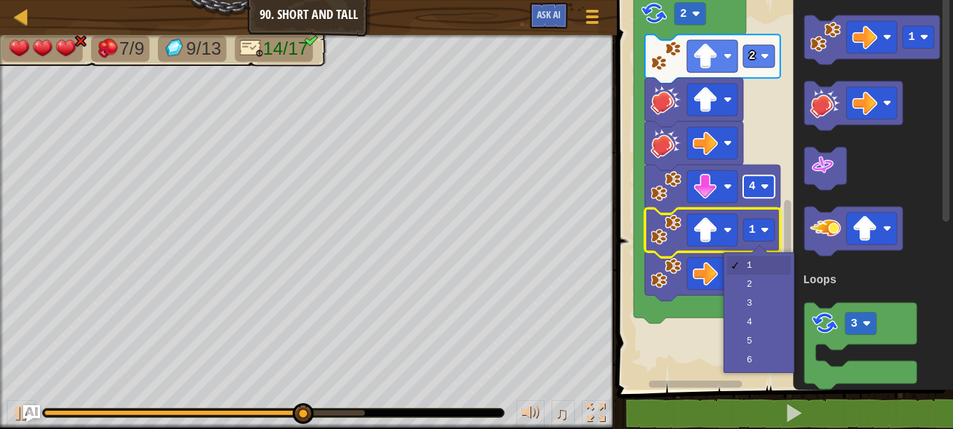
click at [761, 195] on rect "Blockly Workspace" at bounding box center [759, 186] width 32 height 22
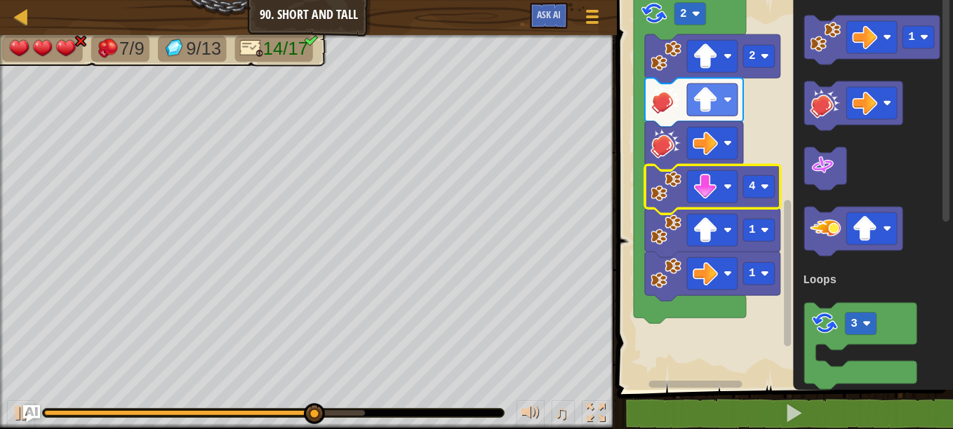
click at [751, 155] on rect "Blockly Workspace" at bounding box center [783, 191] width 340 height 397
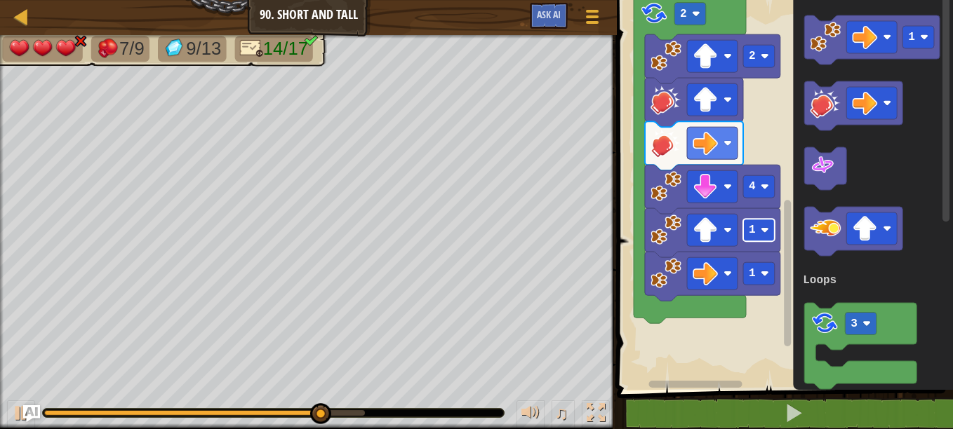
click at [752, 234] on text "1" at bounding box center [752, 230] width 7 height 13
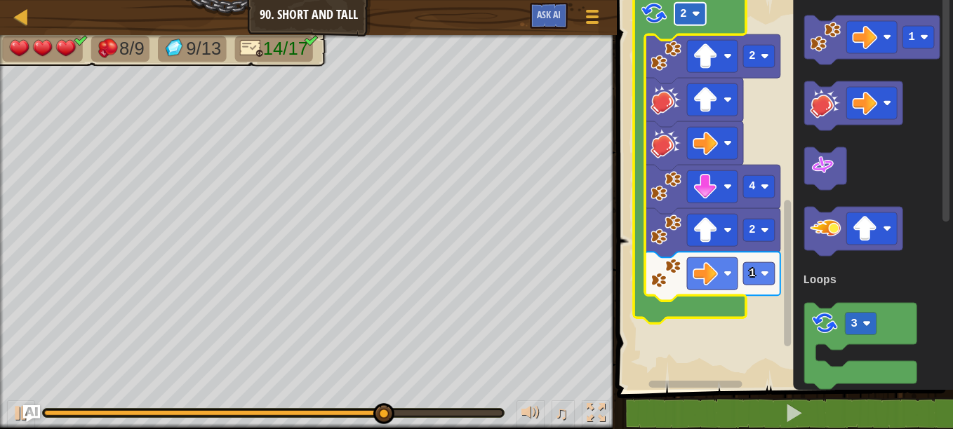
click at [694, 20] on rect "Blockly Workspace" at bounding box center [690, 14] width 32 height 22
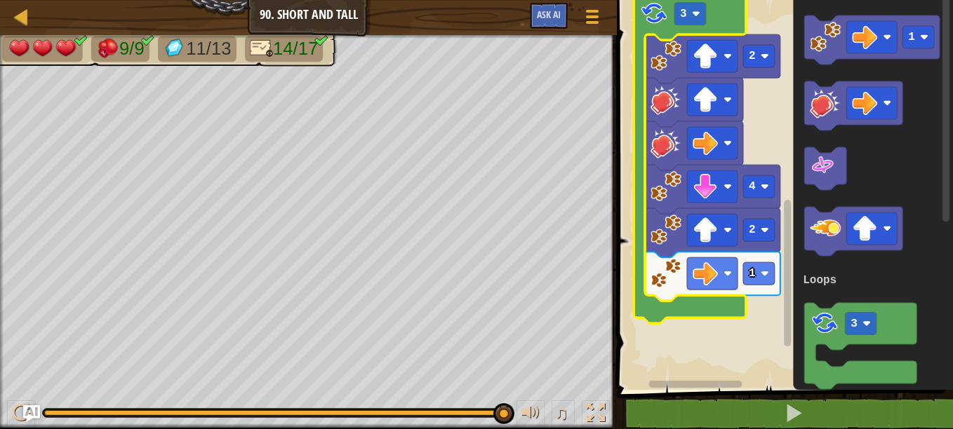
click at [952, 0] on html "Map Junior 90. Short and Tall Game Menu Ask AI 1 הההההההההההההההההההההההההההההה…" at bounding box center [476, 0] width 953 height 0
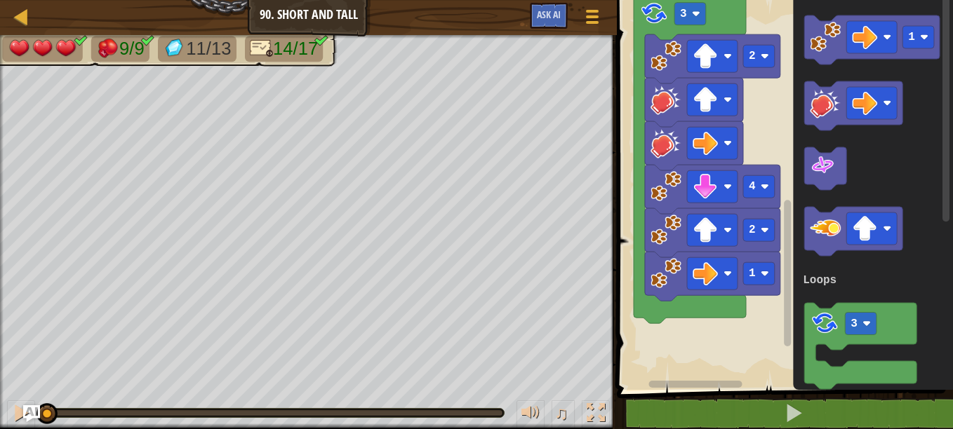
drag, startPoint x: 492, startPoint y: 414, endPoint x: 43, endPoint y: 428, distance: 449.3
click at [43, 428] on div "♫" at bounding box center [308, 410] width 617 height 42
click at [14, 418] on div at bounding box center [21, 413] width 18 height 18
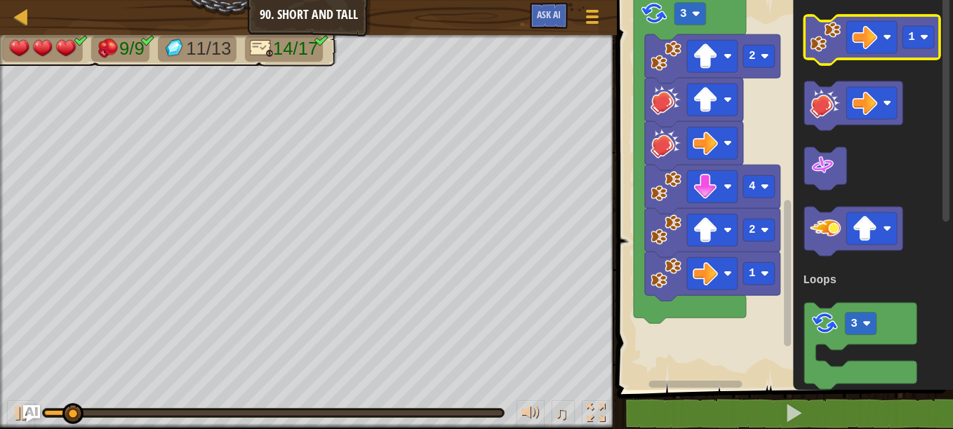
click at [900, 16] on div "Loops Start 1 1 2 1 3 3 2 4 2 1 1 3 Loops" at bounding box center [783, 191] width 340 height 397
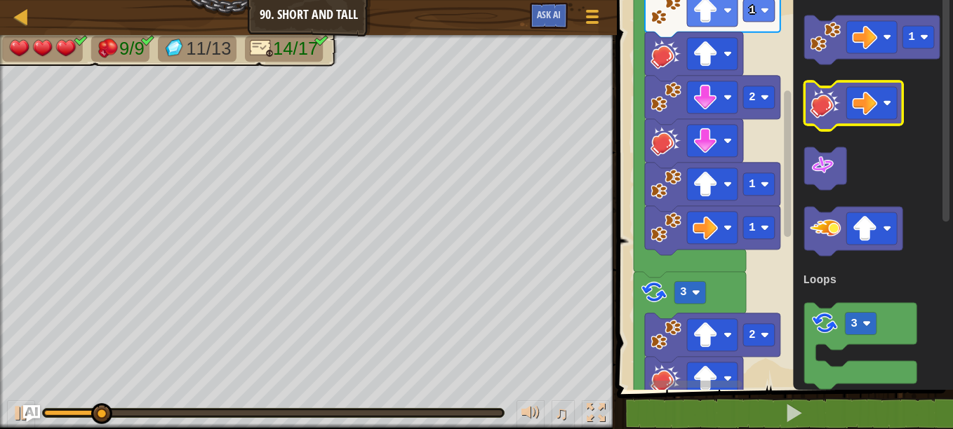
click at [836, 105] on div "Loops Start 1 1 2 1 3 3 2 4 2 1 1 3 Loops" at bounding box center [783, 191] width 340 height 397
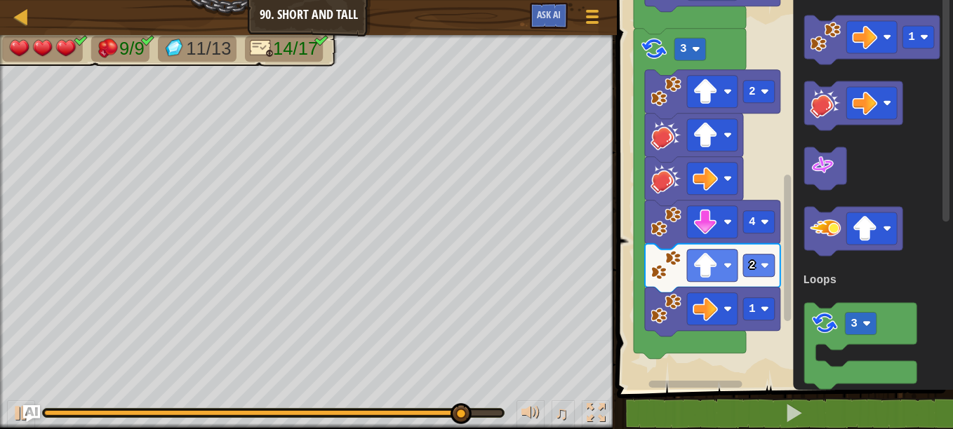
click at [780, 277] on div "Loops Start 1 1 2 1 3 3 2 4 2 1 1 3 Loops" at bounding box center [783, 191] width 340 height 397
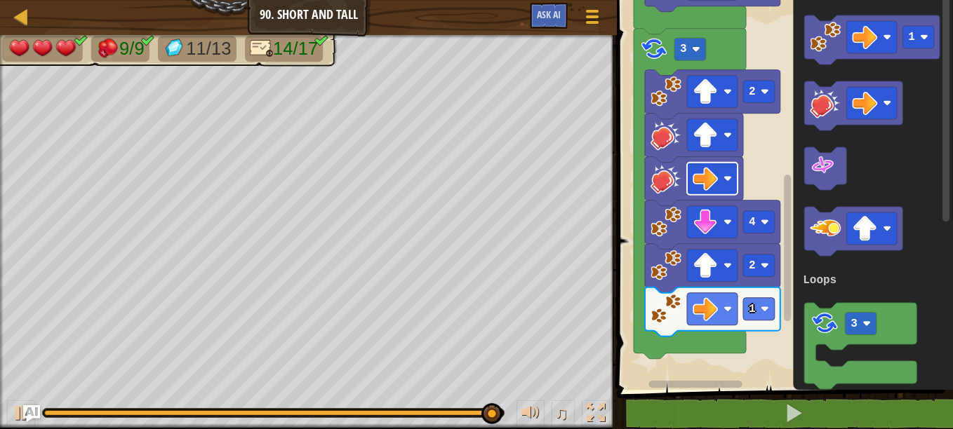
click at [700, 184] on image "Blockly Workspace" at bounding box center [705, 178] width 25 height 25
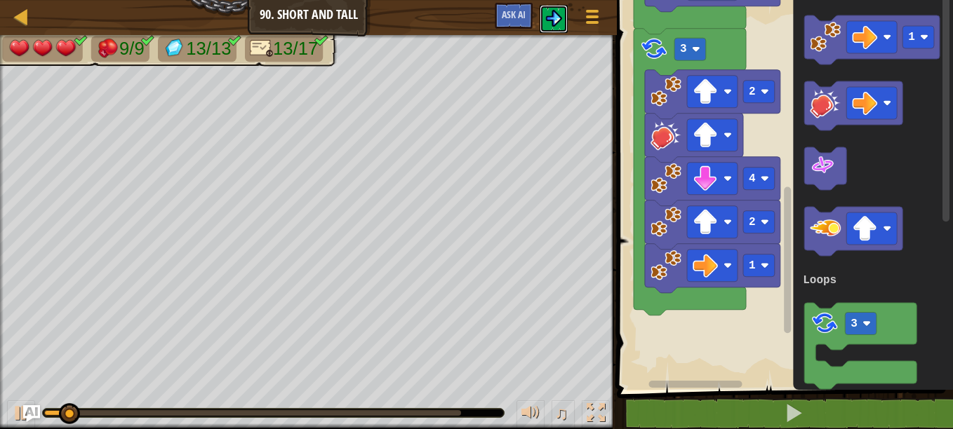
click at [551, 22] on img at bounding box center [553, 18] width 17 height 17
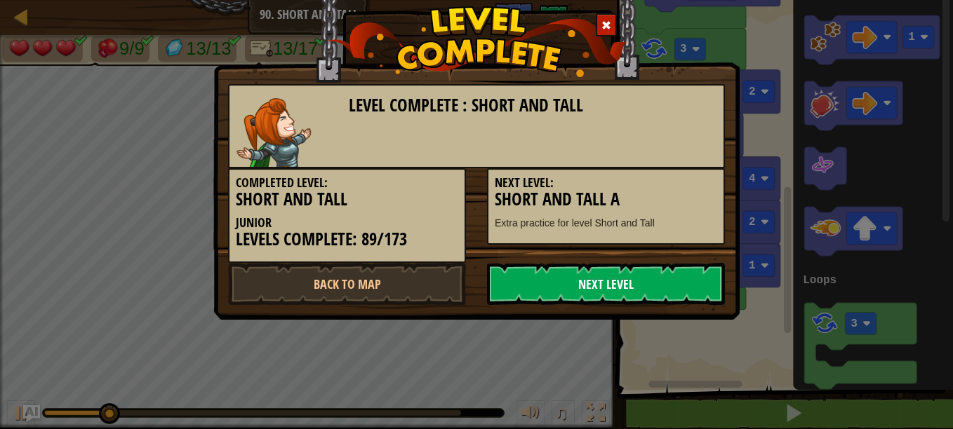
click at [597, 282] on link "Next Level" at bounding box center [606, 284] width 238 height 42
